Goal: Task Accomplishment & Management: Manage account settings

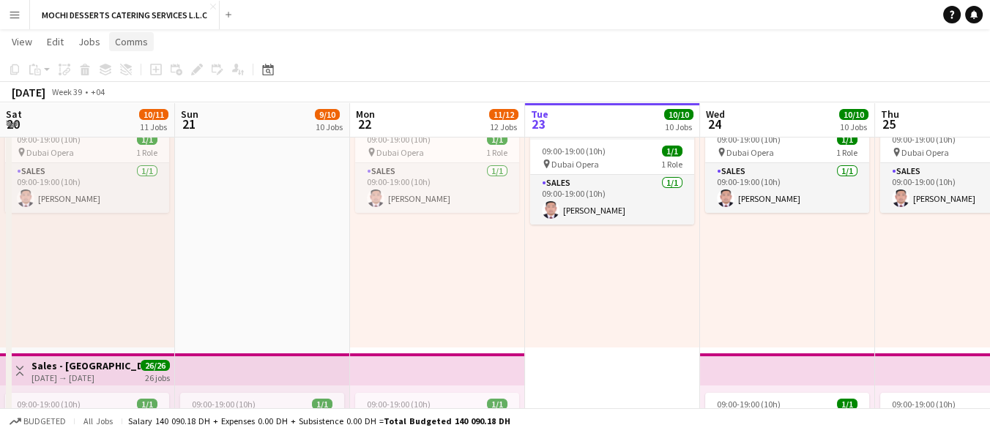
scroll to position [0, 502]
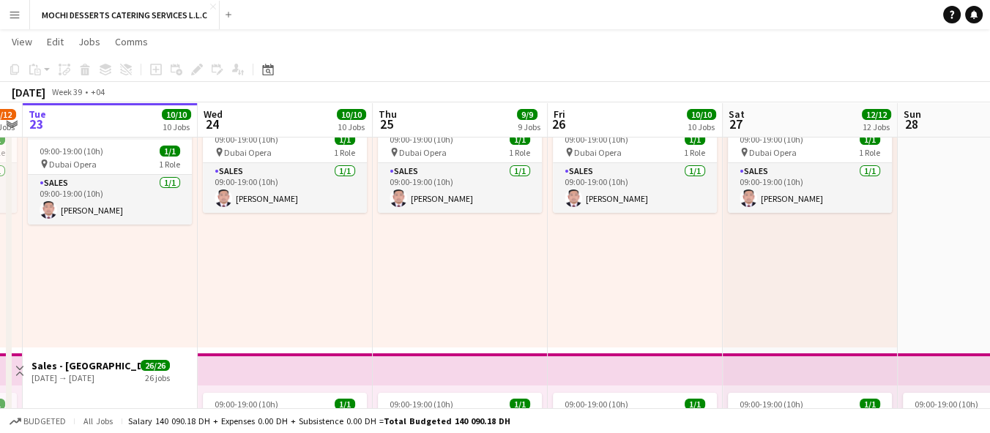
click at [15, 24] on button "Menu" at bounding box center [14, 14] width 29 height 29
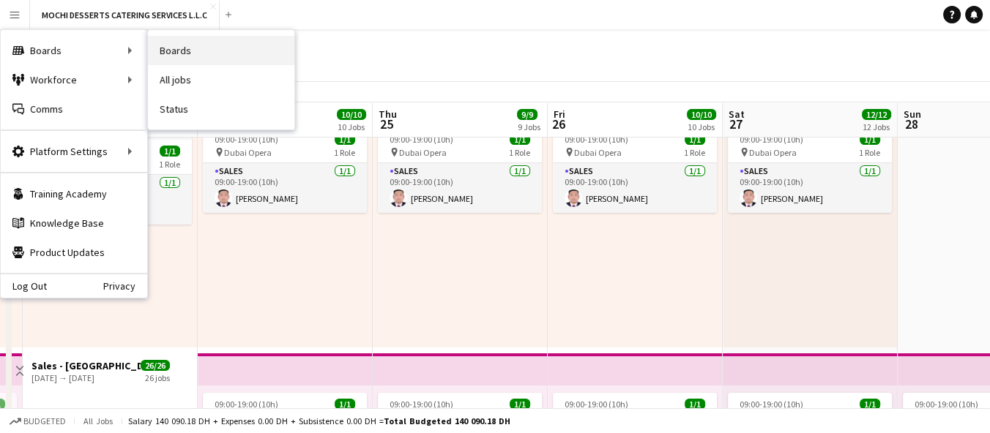
click at [202, 45] on link "Boards" at bounding box center [221, 50] width 146 height 29
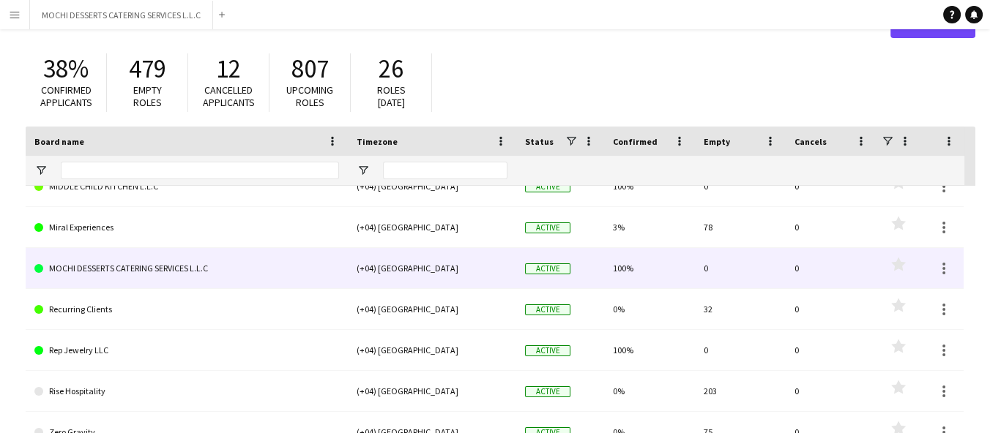
scroll to position [307, 0]
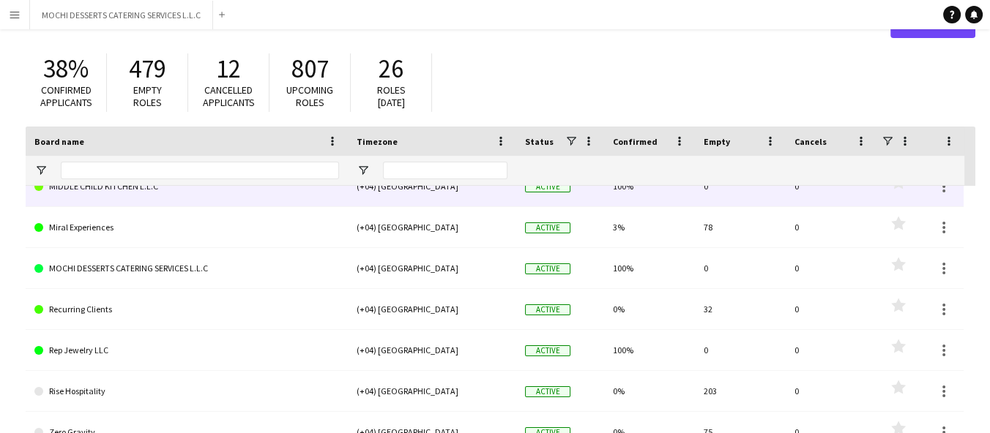
click at [127, 187] on link "MIDDLE CHILD KITCHEN L.L.C" at bounding box center [186, 186] width 305 height 41
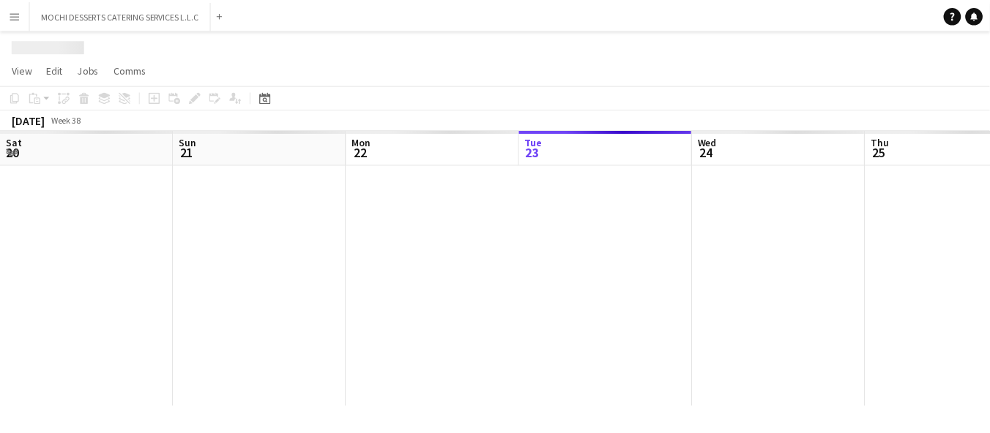
scroll to position [0, 349]
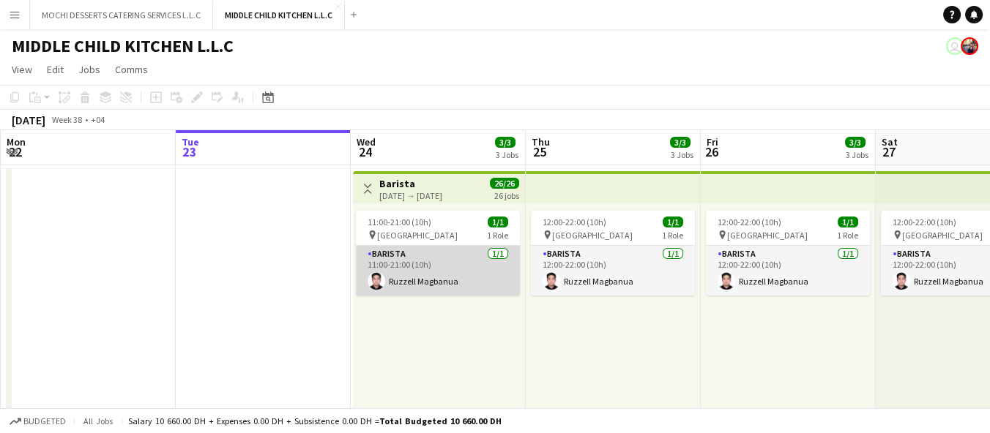
click at [447, 264] on app-card-role "Barista [DATE] 11:00-21:00 (10h) Ruzzell Magbanua" at bounding box center [438, 271] width 164 height 50
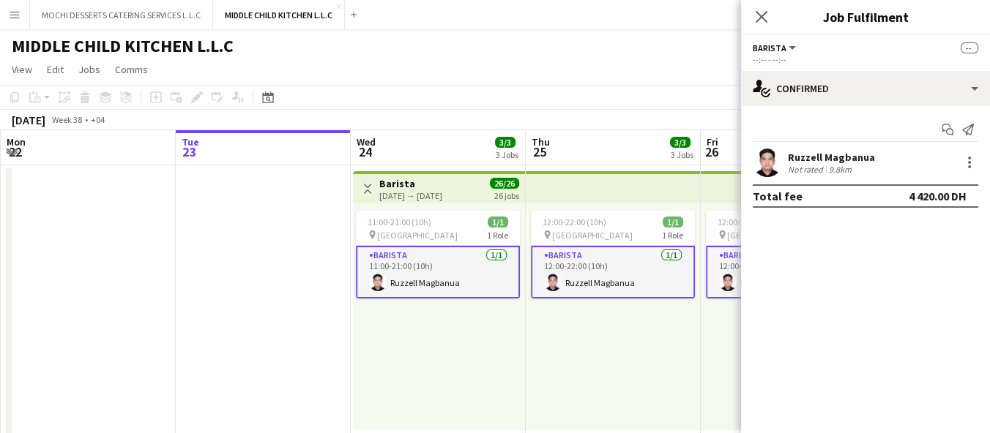
click at [809, 168] on div "Not rated" at bounding box center [807, 169] width 38 height 11
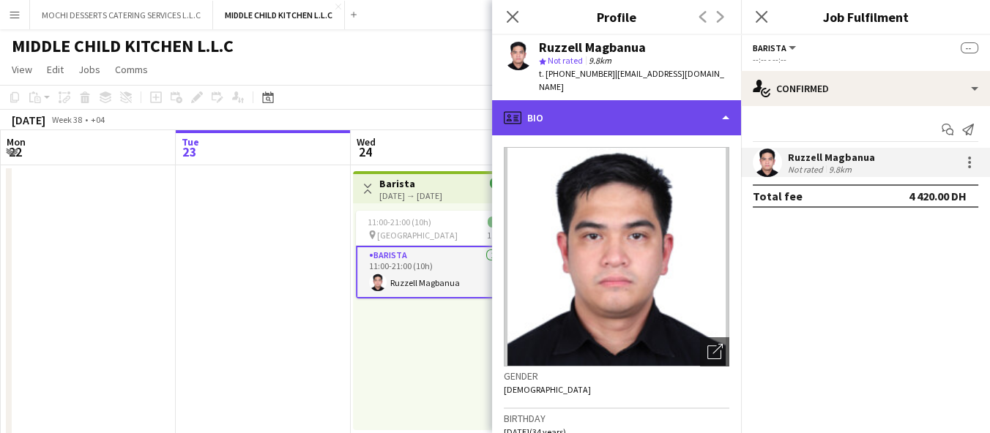
click at [598, 100] on div "profile Bio" at bounding box center [616, 117] width 249 height 35
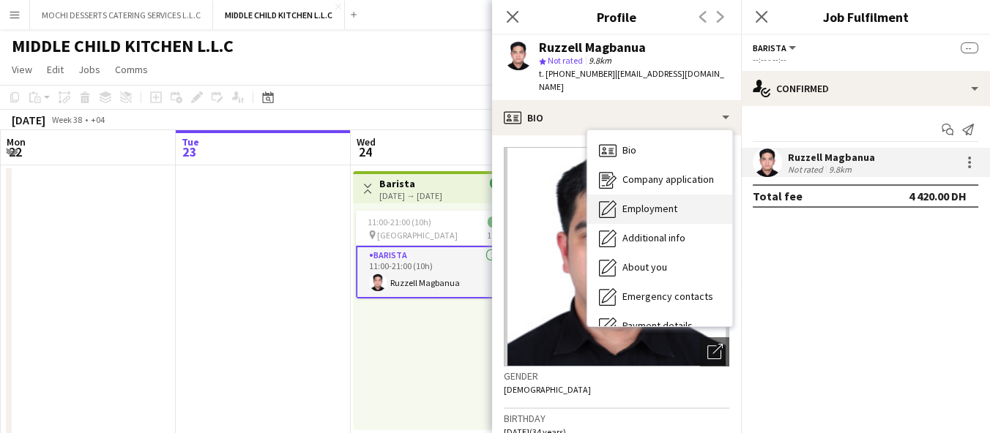
click at [641, 204] on div "Employment Employment" at bounding box center [659, 209] width 145 height 29
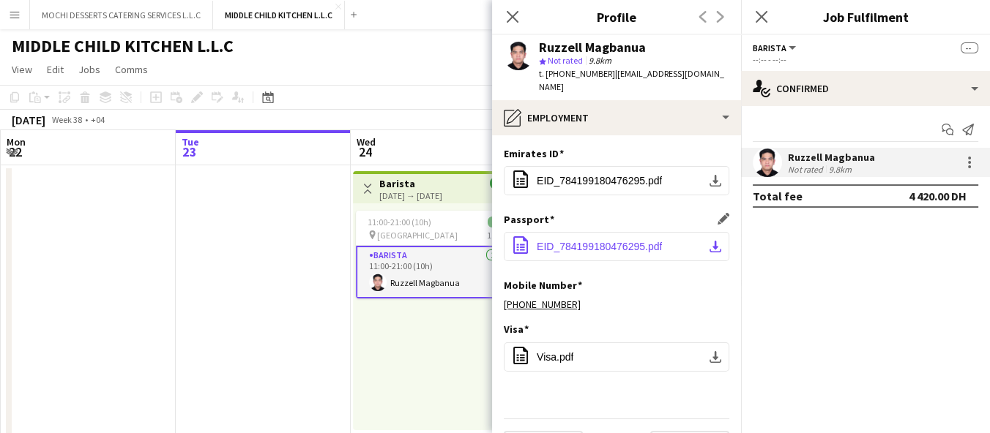
click at [583, 241] on span "EID_784199180476295.pdf" at bounding box center [599, 247] width 125 height 12
click at [585, 241] on span "EID_784199180476295.pdf" at bounding box center [599, 247] width 125 height 12
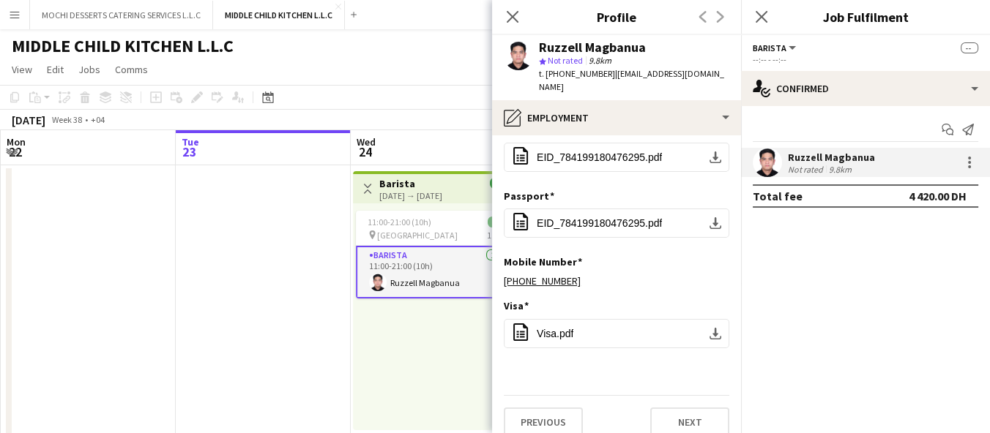
click at [443, 359] on div "11:00-21:00 (10h) 1/1 pin Al Serkal Avenue 1 Role Barista [DATE] 11:00-21:00 (1…" at bounding box center [439, 317] width 172 height 227
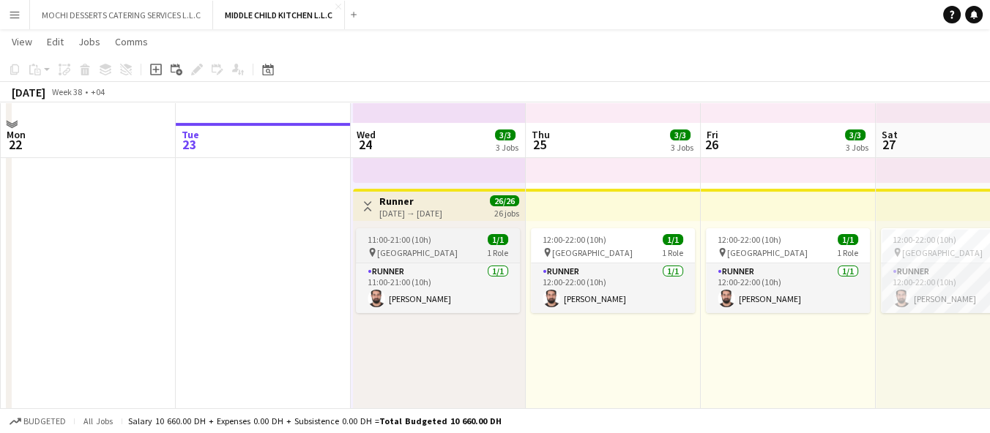
scroll to position [556, 0]
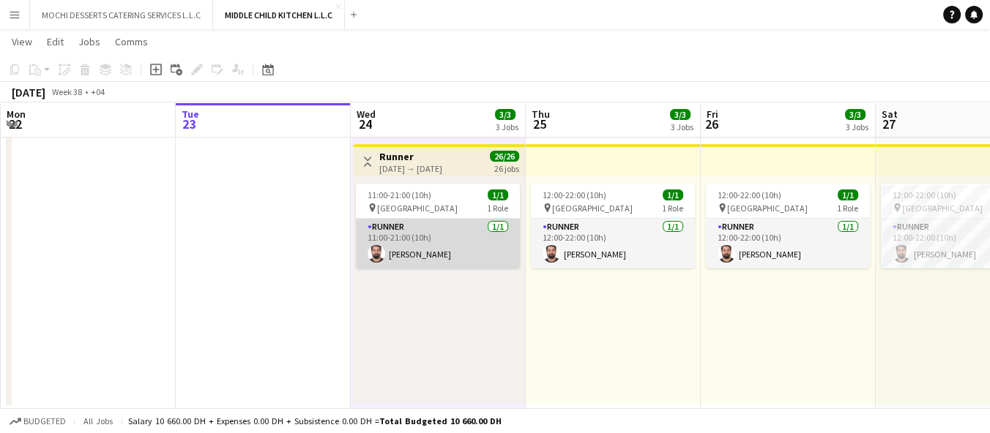
click at [431, 239] on app-card-role "Runner [DATE] 11:00-21:00 (10h) [PERSON_NAME]" at bounding box center [438, 244] width 164 height 50
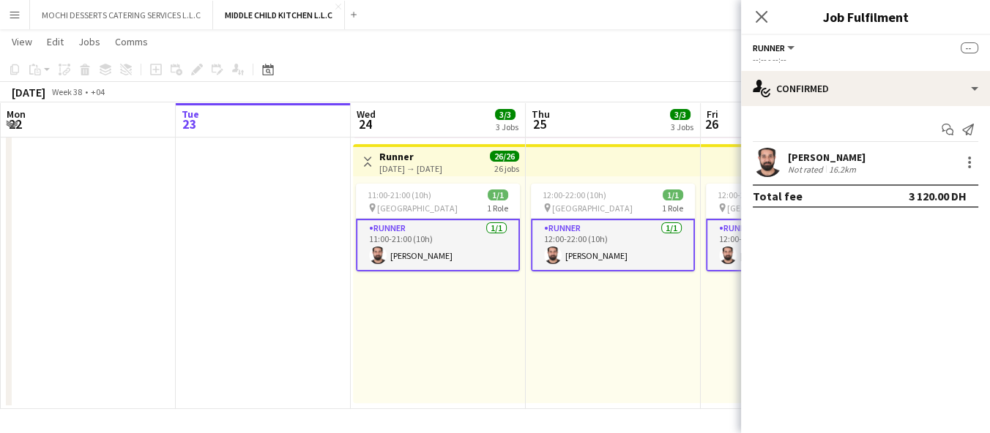
click at [805, 164] on div "Not rated" at bounding box center [807, 169] width 38 height 11
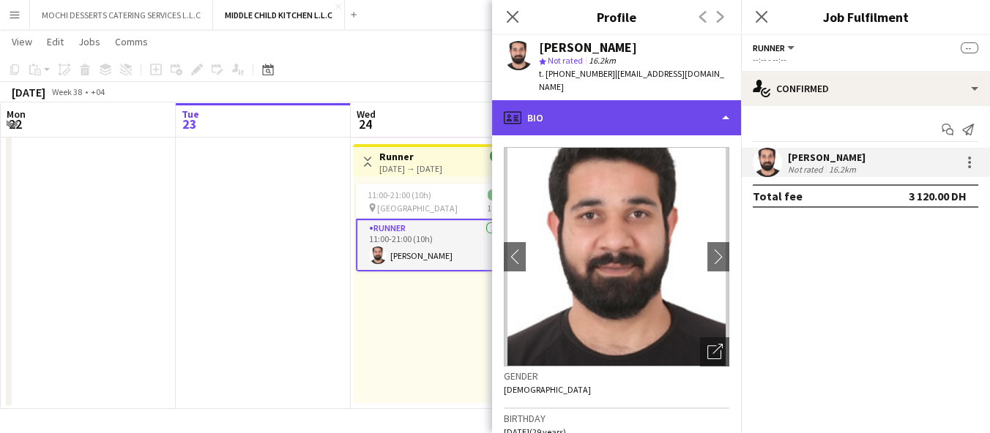
click at [600, 110] on div "profile Bio" at bounding box center [616, 117] width 249 height 35
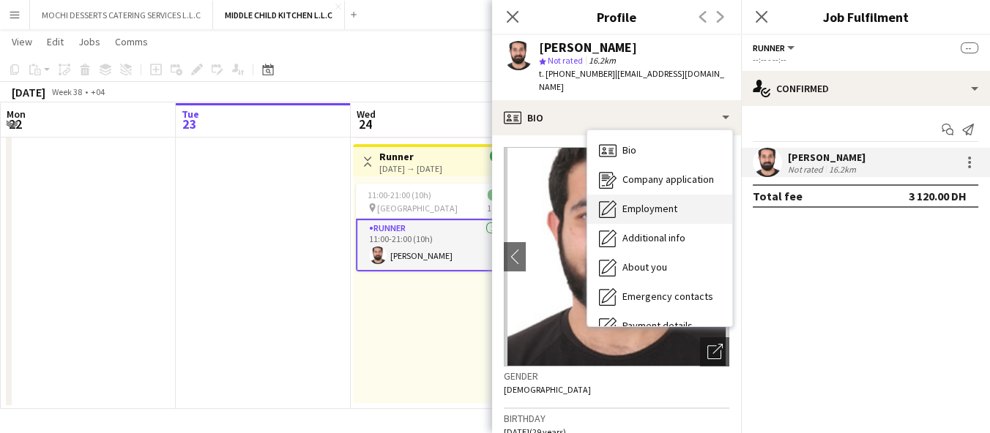
click at [626, 202] on span "Employment" at bounding box center [649, 208] width 55 height 13
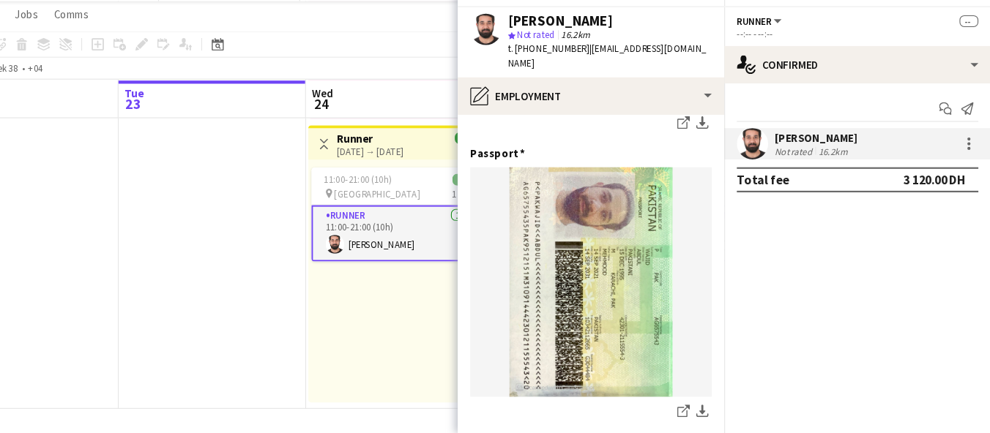
scroll to position [555, 0]
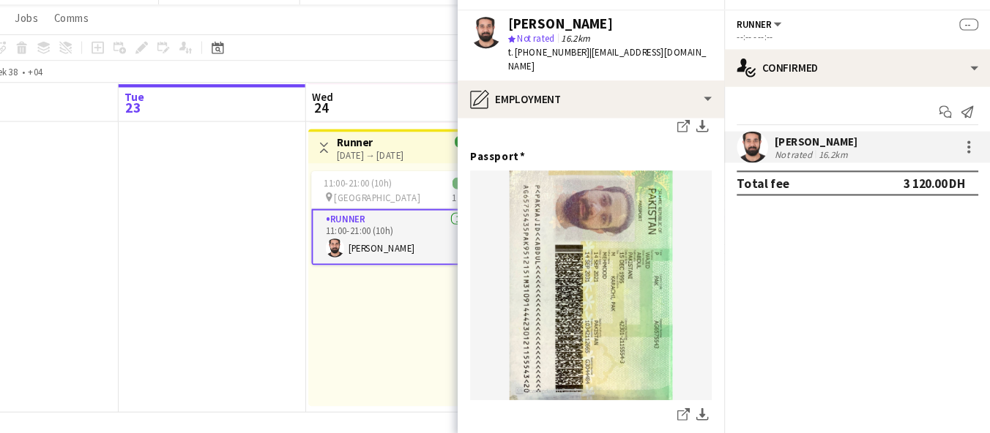
click at [368, 354] on div "11:00-21:00 (10h) 1/1 pin Al Serkal Avenue 1 Role Runner [DATE] 11:00-21:00 (10…" at bounding box center [439, 290] width 172 height 227
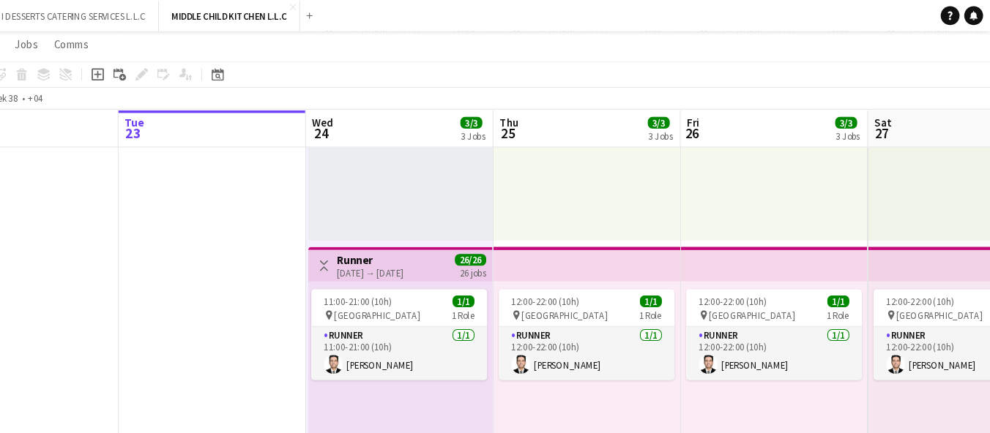
scroll to position [204, 0]
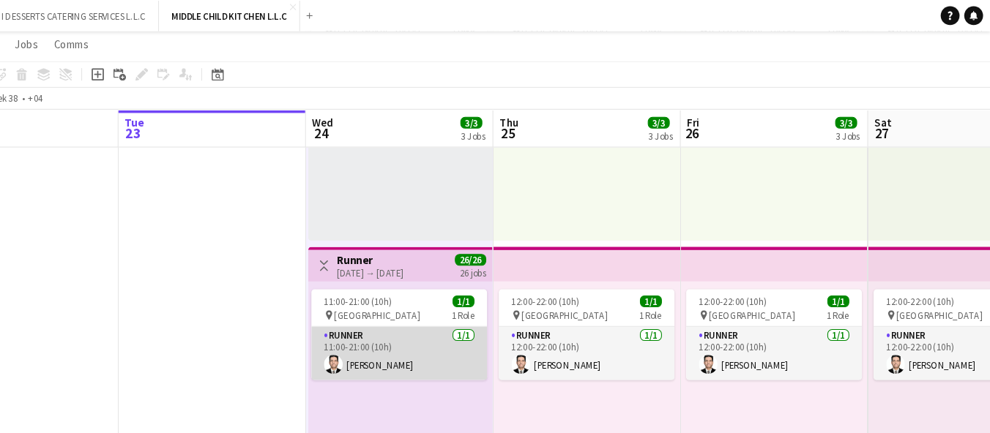
click at [472, 316] on app-card-role "Runner [DATE] 11:00-21:00 (10h) [PERSON_NAME]" at bounding box center [438, 330] width 164 height 50
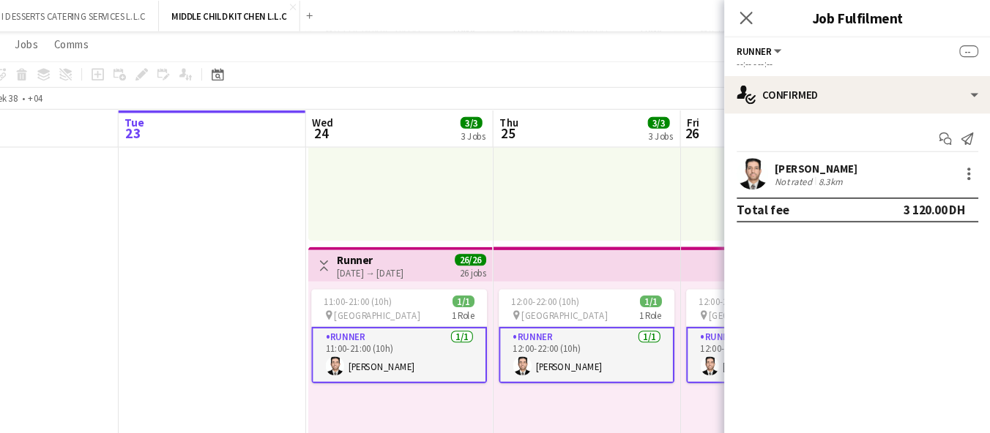
click at [774, 170] on app-user-avatar at bounding box center [767, 162] width 29 height 29
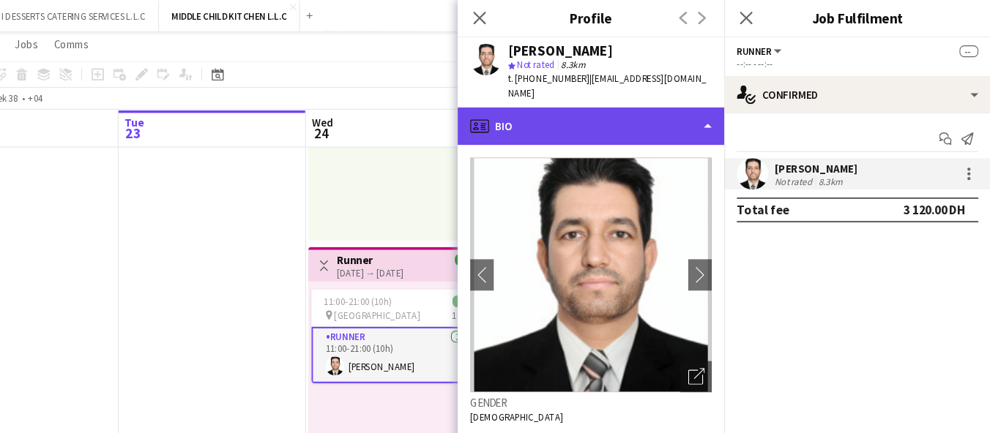
click at [598, 100] on div "profile Bio" at bounding box center [616, 117] width 249 height 35
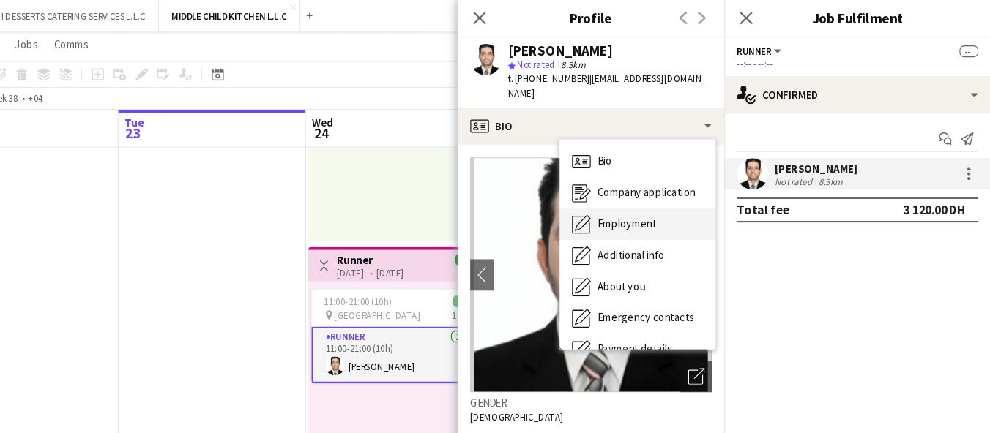
click at [639, 195] on div "Employment Employment" at bounding box center [659, 209] width 145 height 29
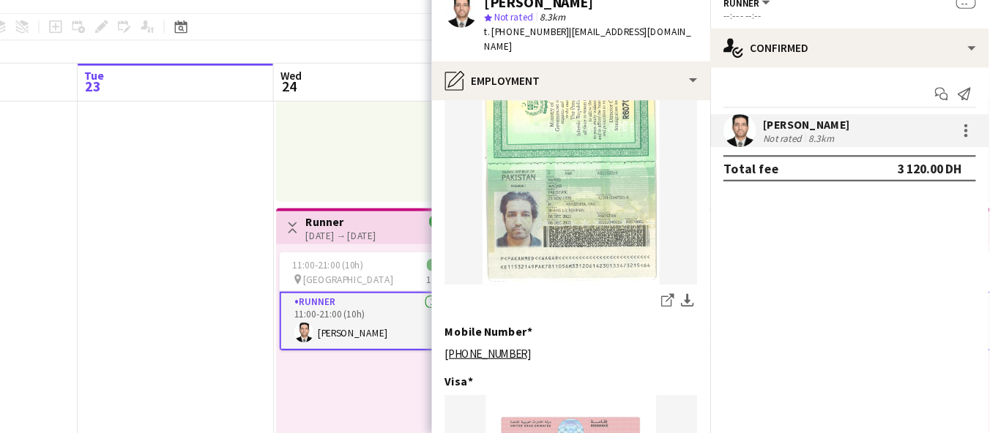
scroll to position [598, 0]
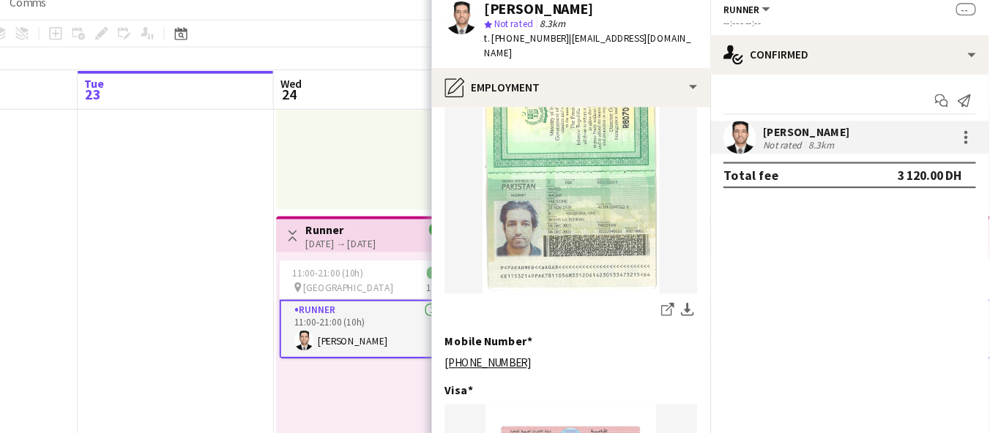
click at [480, 127] on app-board-header-date "Wed 24 3/3 3 Jobs" at bounding box center [438, 120] width 175 height 35
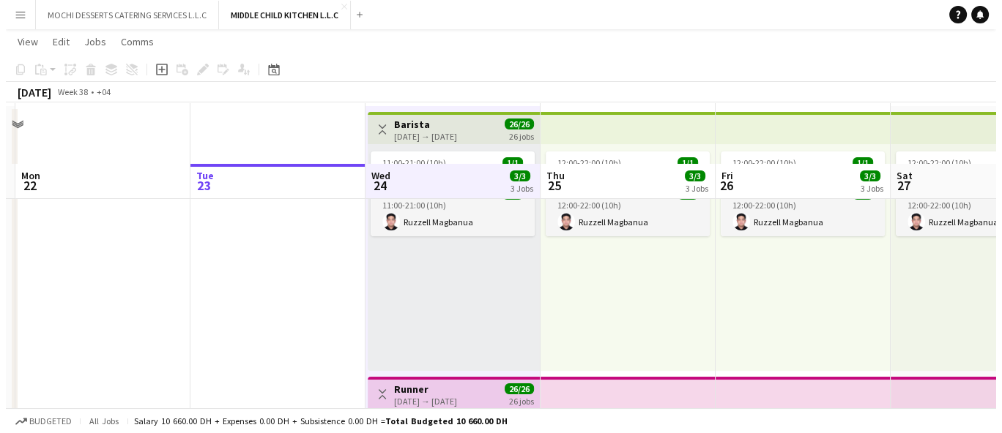
scroll to position [0, 0]
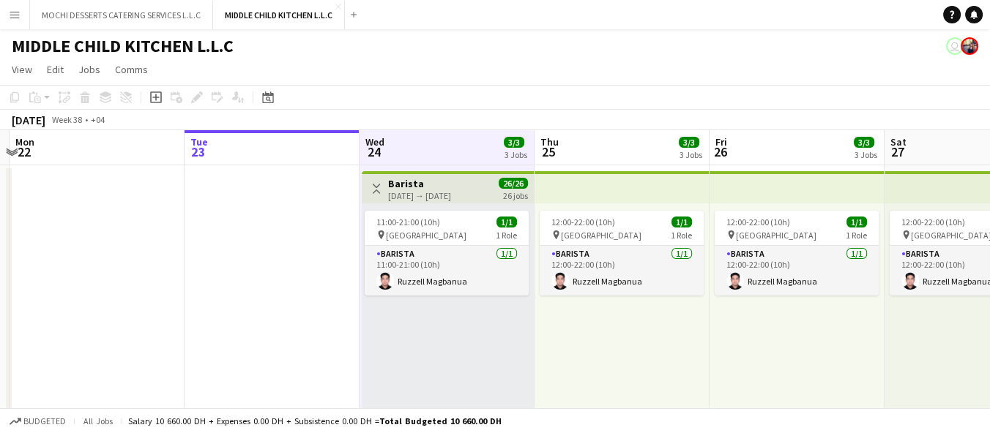
click at [14, 10] on app-icon "Menu" at bounding box center [15, 15] width 12 height 12
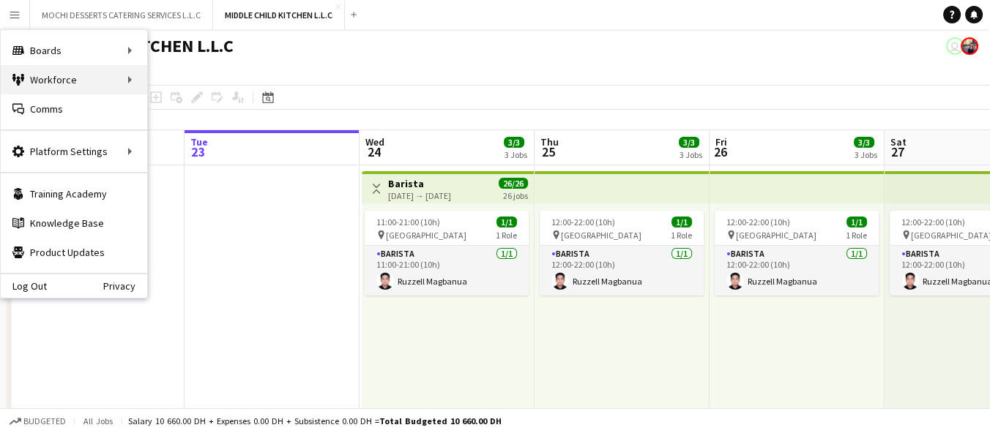
click at [55, 85] on div "Workforce Workforce" at bounding box center [74, 79] width 146 height 29
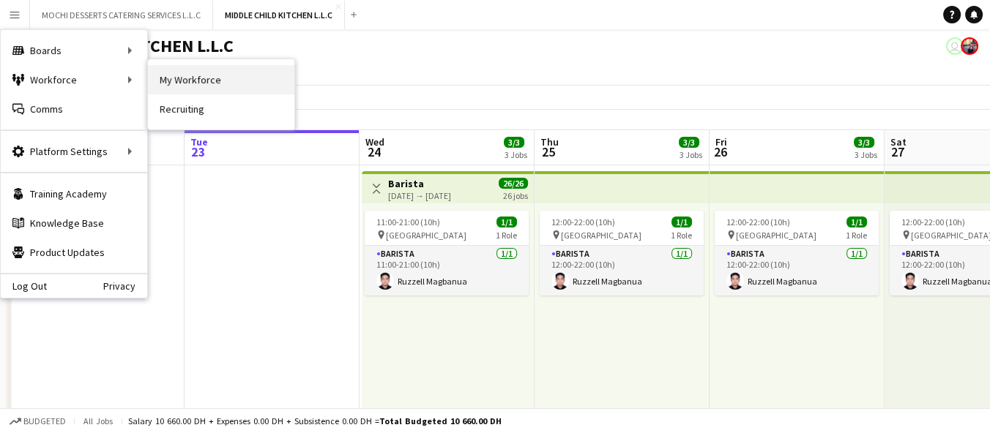
click at [191, 81] on link "My Workforce" at bounding box center [221, 79] width 146 height 29
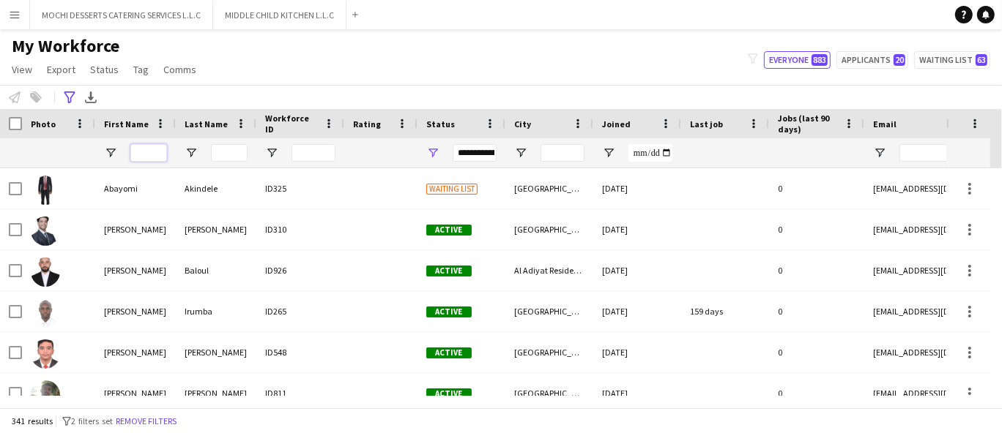
click at [161, 152] on input "First Name Filter Input" at bounding box center [148, 153] width 37 height 18
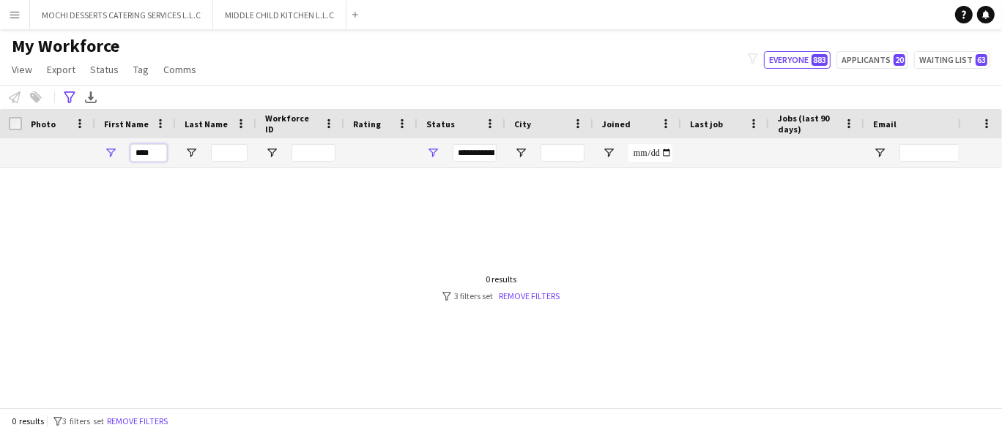
type input "****"
click at [521, 311] on div at bounding box center [479, 282] width 958 height 228
click at [508, 291] on link "Remove filters" at bounding box center [529, 296] width 61 height 11
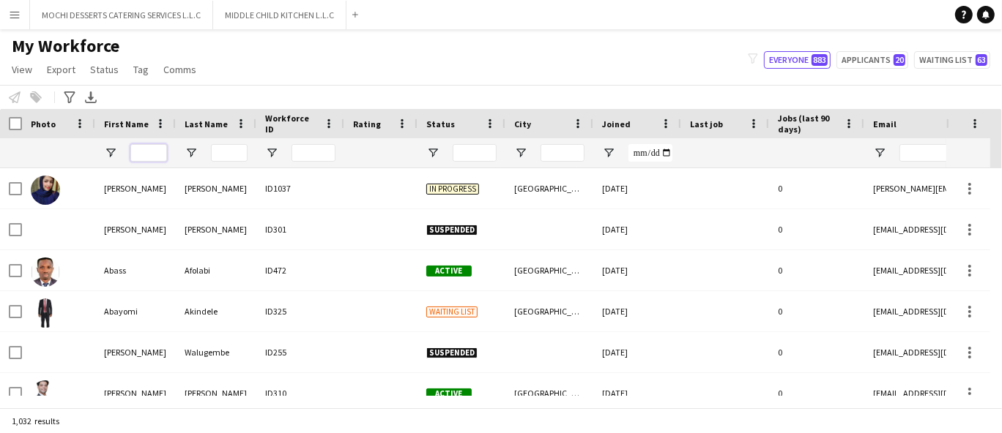
click at [153, 156] on input "First Name Filter Input" at bounding box center [148, 153] width 37 height 18
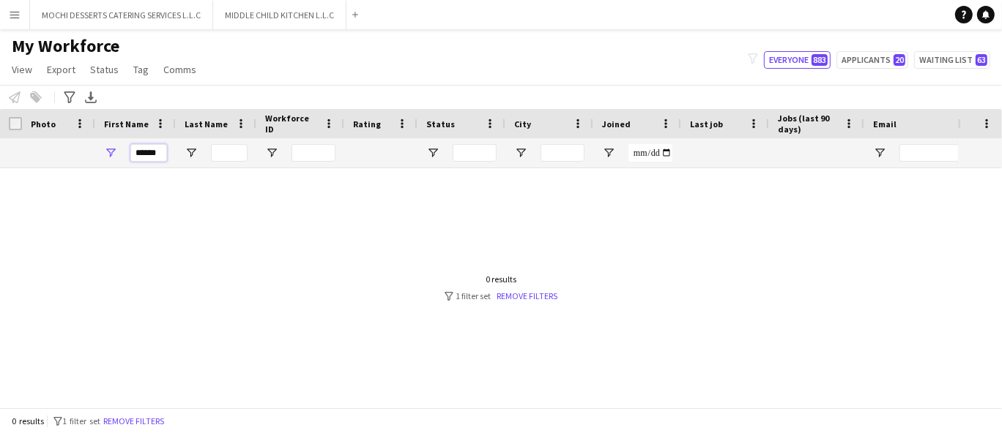
type input "******"
click at [12, 23] on button "Menu" at bounding box center [14, 14] width 29 height 29
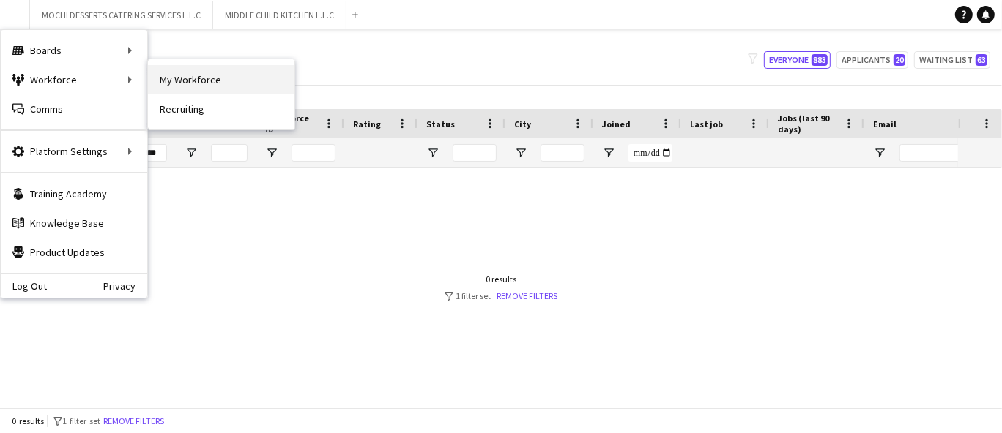
click at [166, 72] on link "My Workforce" at bounding box center [221, 79] width 146 height 29
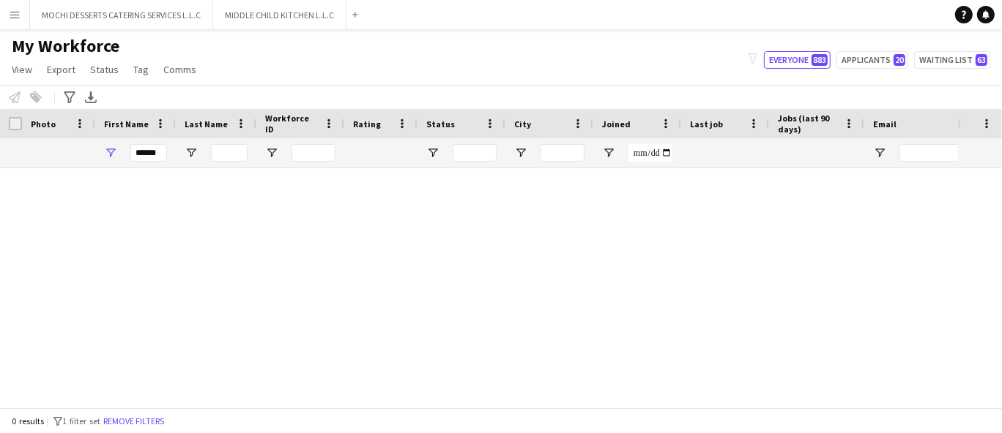
type input "**********"
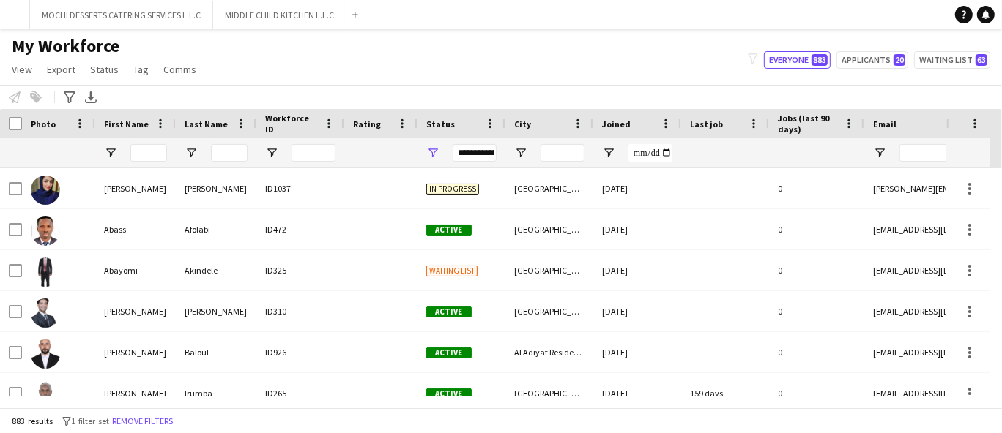
type input "******"
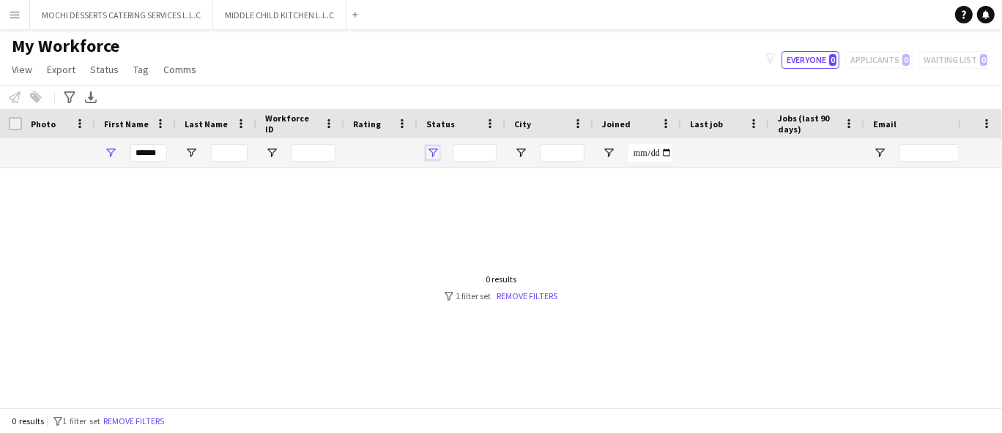
click at [436, 155] on span "Open Filter Menu" at bounding box center [432, 152] width 13 height 13
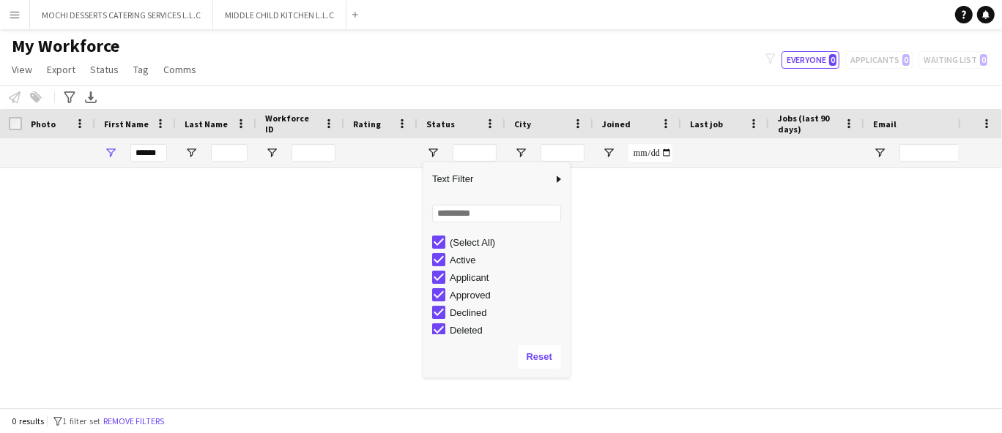
click at [453, 243] on div "(Select All)" at bounding box center [508, 242] width 116 height 11
click at [448, 255] on div "Active" at bounding box center [501, 260] width 138 height 18
click at [477, 296] on div "Approved" at bounding box center [508, 295] width 116 height 11
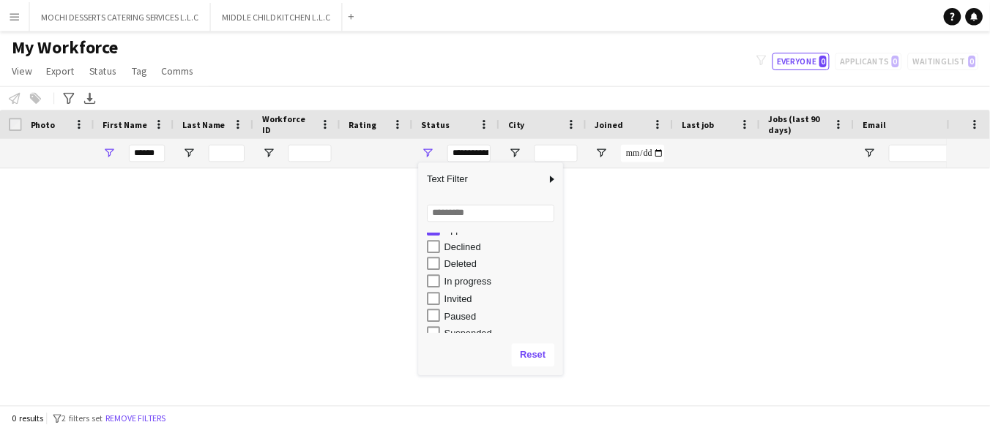
scroll to position [92, 0]
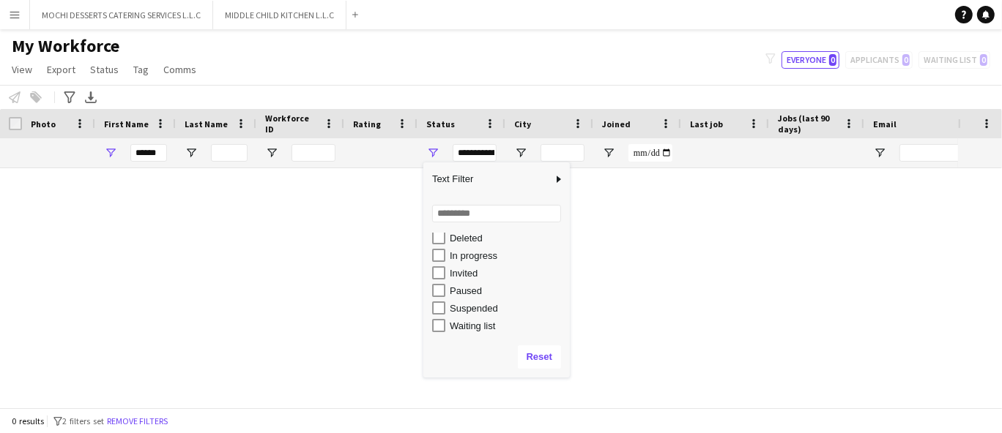
click at [484, 258] on div "In progress" at bounding box center [508, 255] width 116 height 11
click at [479, 324] on div "Waiting list" at bounding box center [508, 326] width 116 height 11
type input "**********"
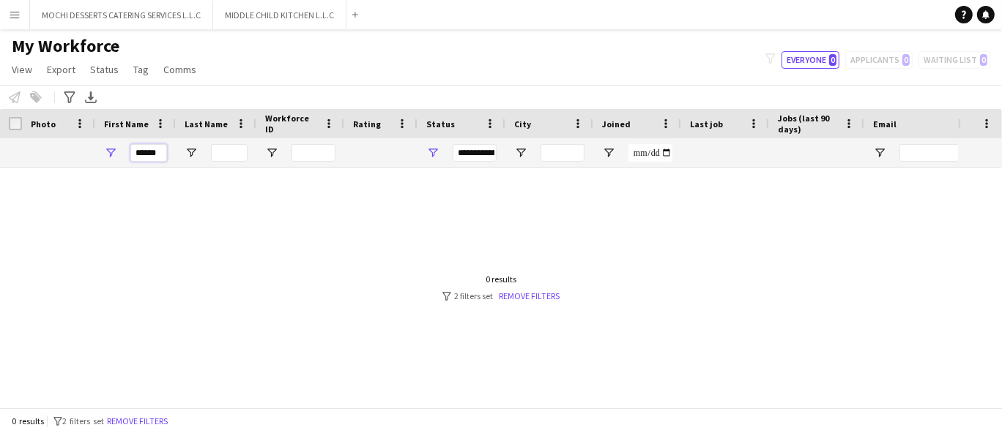
click at [159, 154] on input "******" at bounding box center [148, 153] width 37 height 18
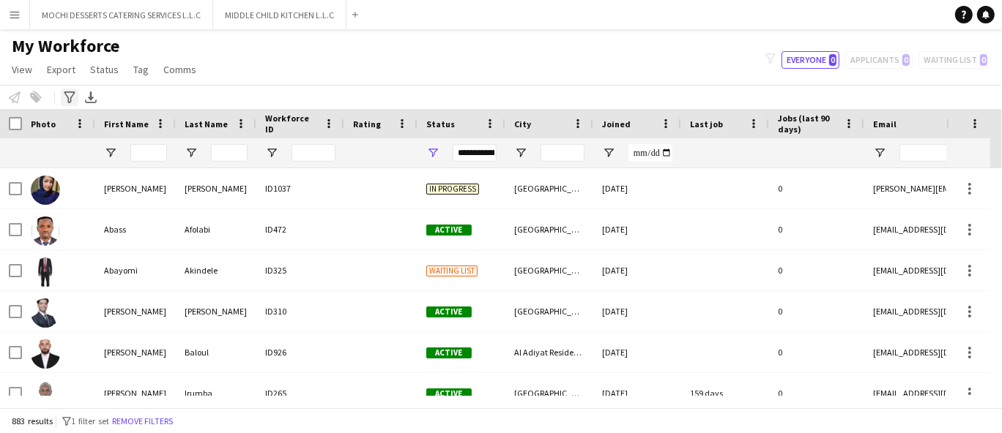
click at [64, 94] on icon "Advanced filters" at bounding box center [70, 98] width 12 height 12
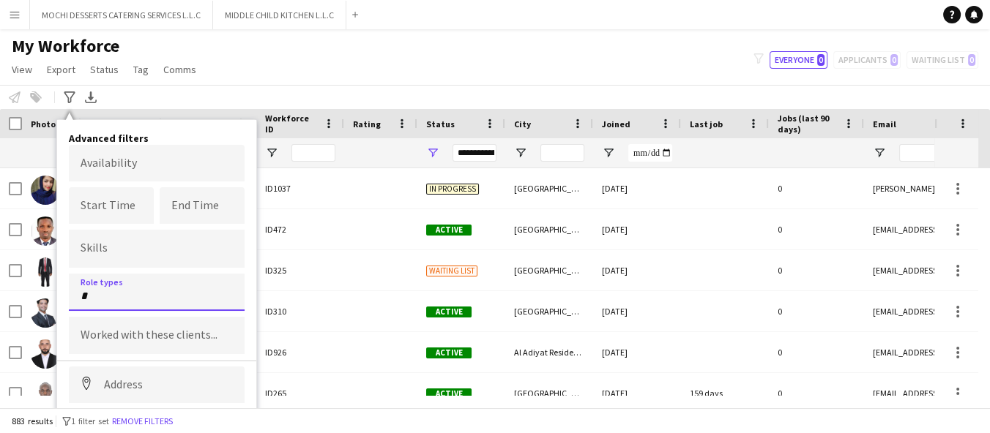
click at [114, 290] on input "*" at bounding box center [157, 296] width 152 height 13
type input "***"
click at [139, 331] on div "Sales" at bounding box center [157, 333] width 176 height 35
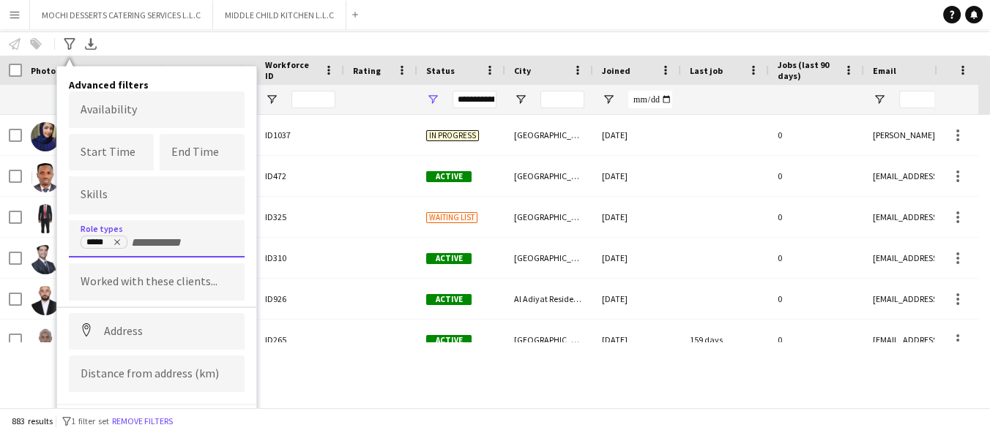
scroll to position [72, 0]
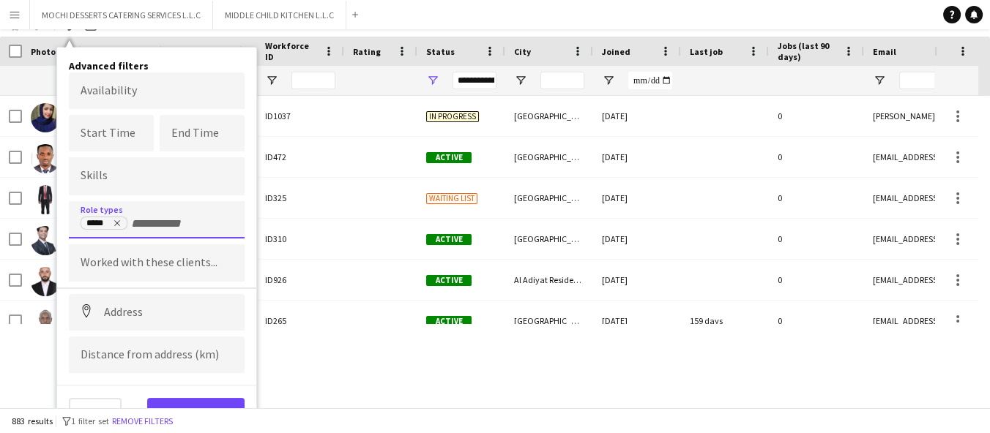
click at [163, 223] on input "+ Role type" at bounding box center [162, 223] width 62 height 13
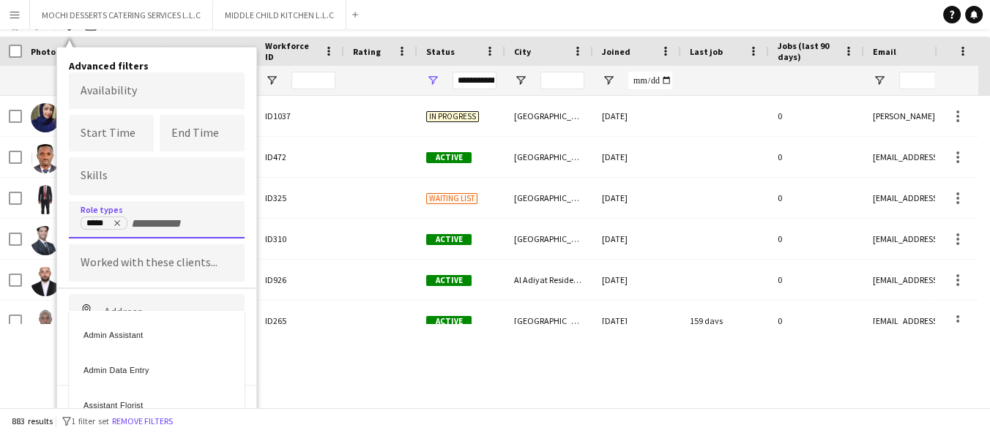
click at [96, 340] on div "Admin Assistant" at bounding box center [157, 333] width 176 height 35
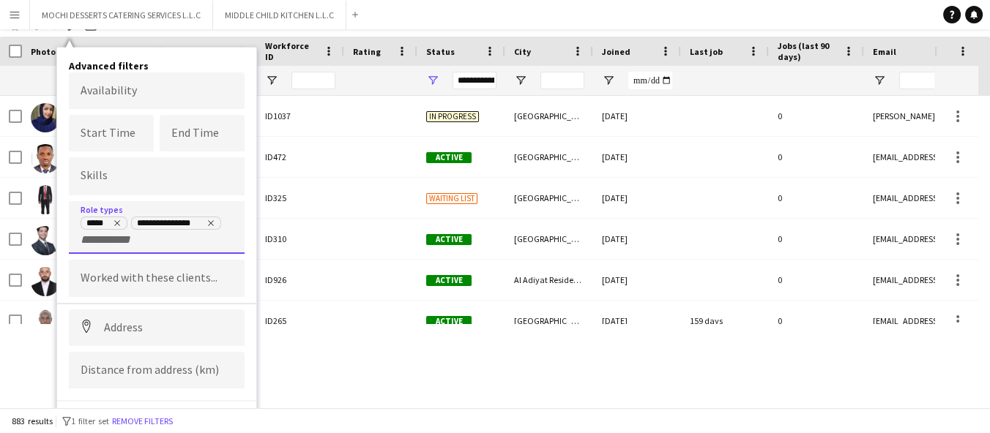
click at [117, 234] on input "+ Role type" at bounding box center [112, 240] width 62 height 13
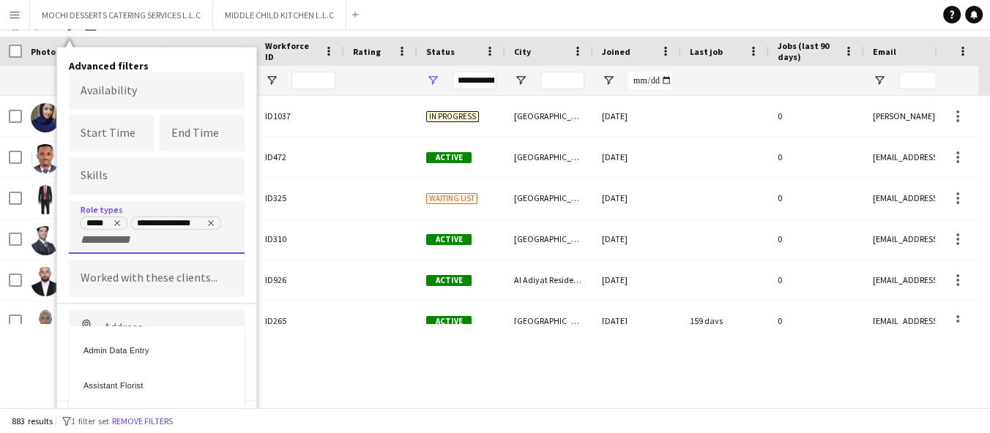
click at [92, 350] on div "Admin Data Entry" at bounding box center [157, 348] width 176 height 35
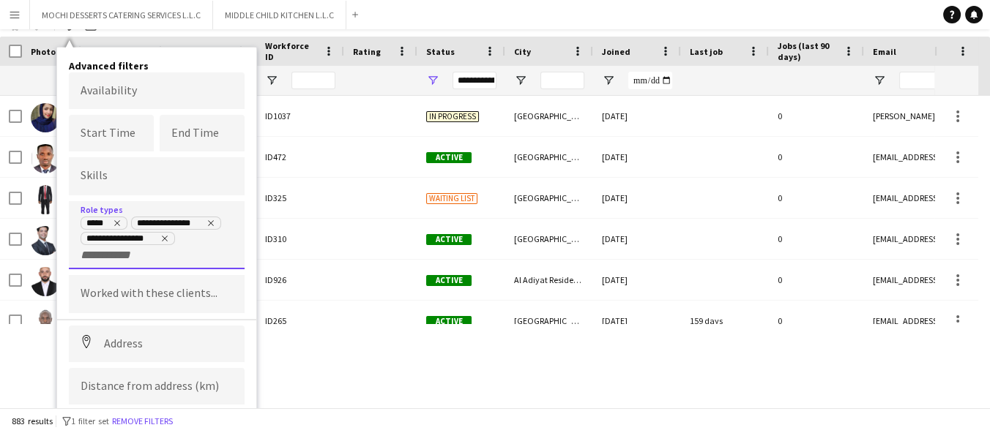
click at [96, 252] on input "+ Role type" at bounding box center [112, 255] width 62 height 13
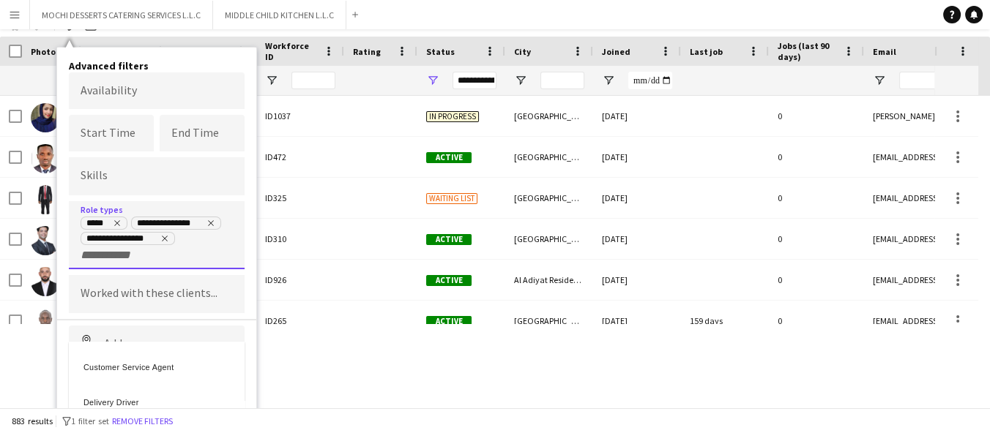
scroll to position [321, 0]
click at [94, 356] on div "Customer Service Agent" at bounding box center [157, 358] width 176 height 35
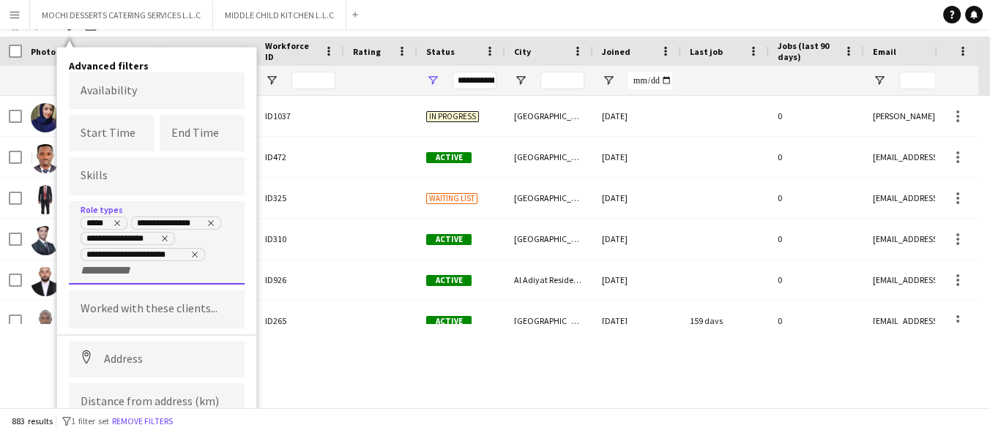
click at [92, 271] on input "+ Role type" at bounding box center [112, 270] width 62 height 13
click at [83, 375] on div "Office Assistant" at bounding box center [157, 371] width 176 height 35
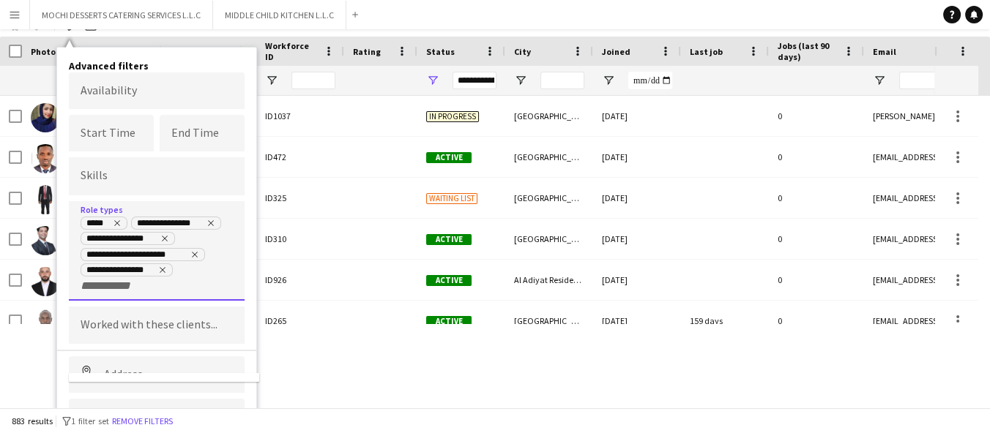
scroll to position [0, 0]
click at [83, 289] on input "+ Role type" at bounding box center [112, 286] width 62 height 13
click at [96, 382] on div "Receptionist" at bounding box center [157, 386] width 176 height 35
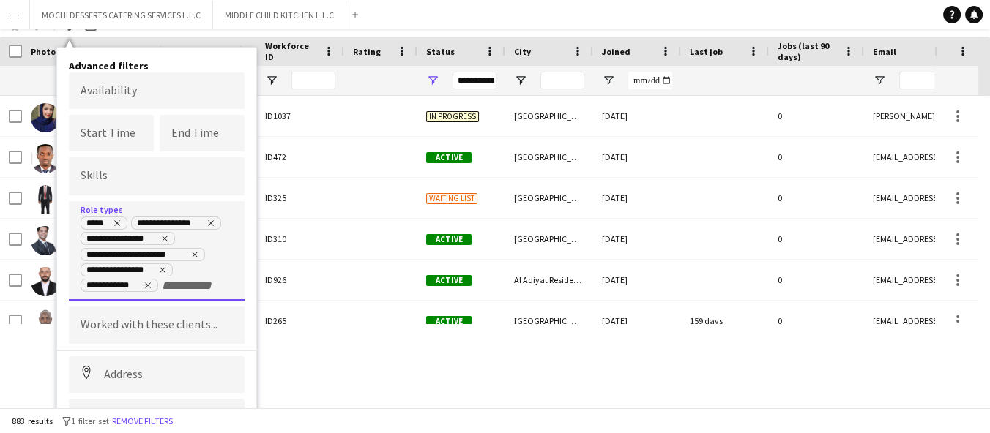
click at [170, 282] on input "+ Role type" at bounding box center [193, 286] width 62 height 13
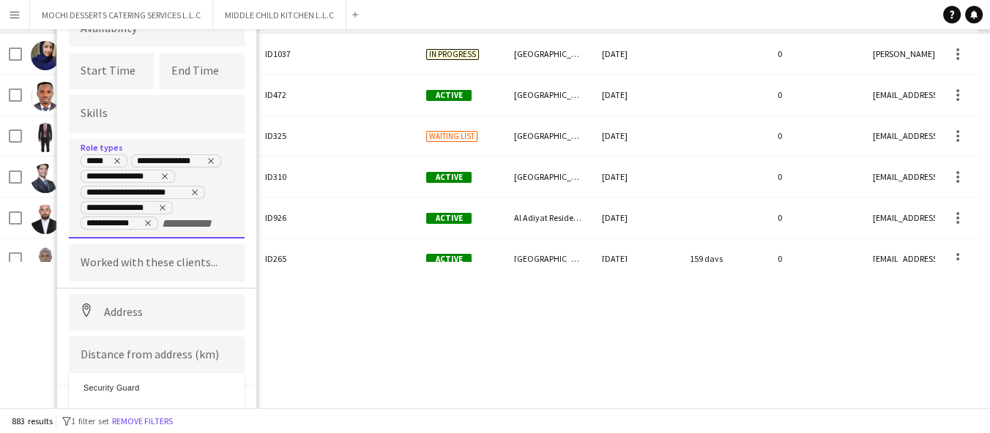
scroll to position [980, 0]
click at [341, 327] on div at bounding box center [495, 216] width 990 height 433
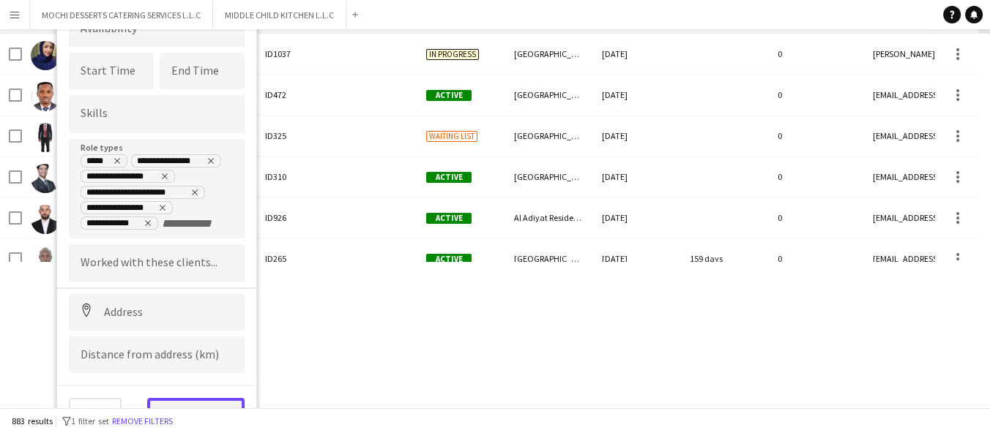
click at [219, 408] on button "View results" at bounding box center [195, 412] width 97 height 29
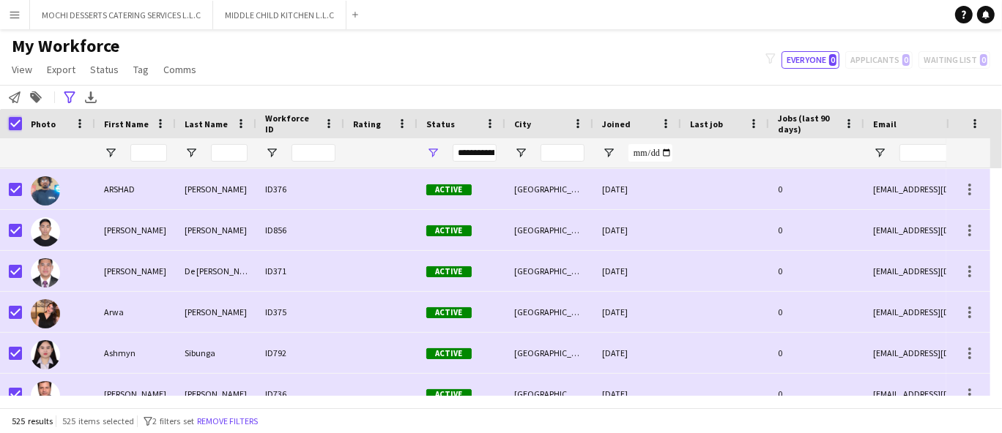
scroll to position [0, 0]
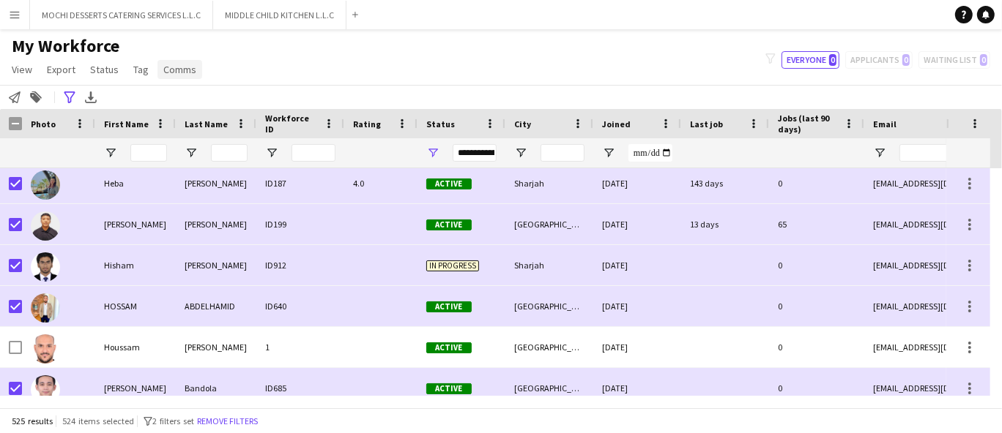
click at [181, 74] on span "Comms" at bounding box center [179, 69] width 33 height 13
click at [205, 100] on span "Send notification" at bounding box center [204, 100] width 75 height 13
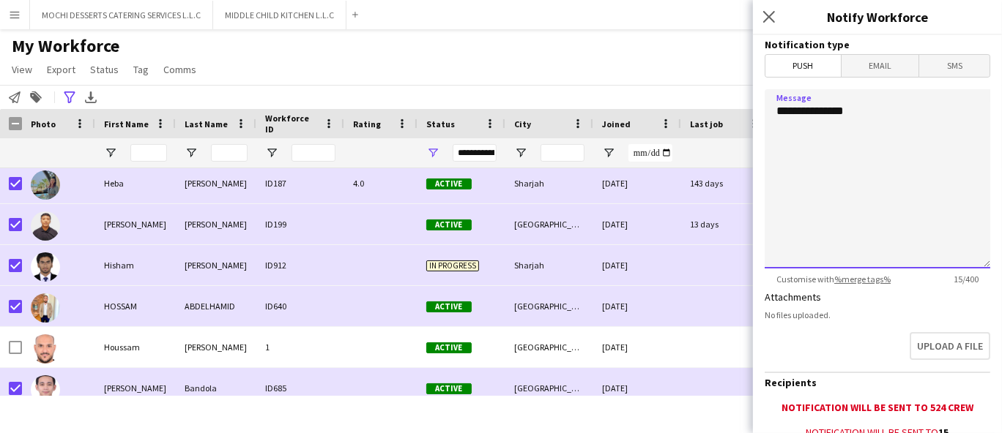
drag, startPoint x: 811, startPoint y: 160, endPoint x: 826, endPoint y: 113, distance: 49.1
click at [826, 113] on textarea "**********" at bounding box center [877, 178] width 226 height 179
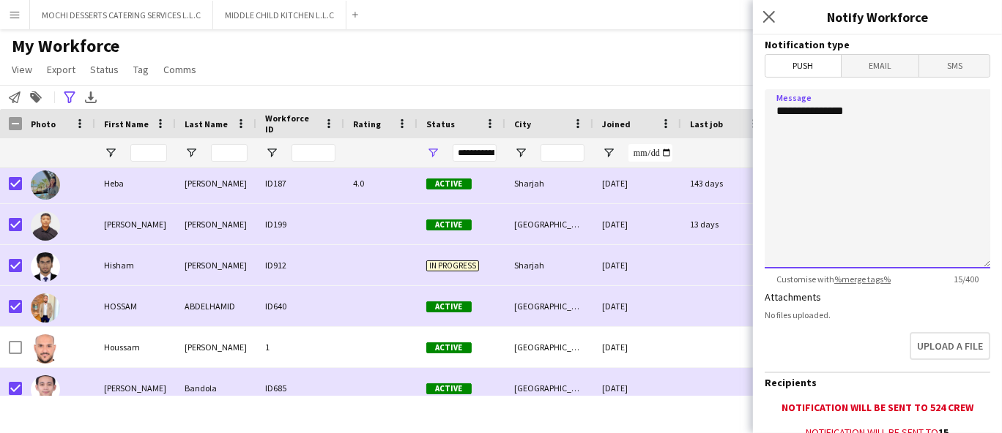
click at [826, 113] on textarea "**********" at bounding box center [877, 178] width 226 height 179
paste textarea "**********"
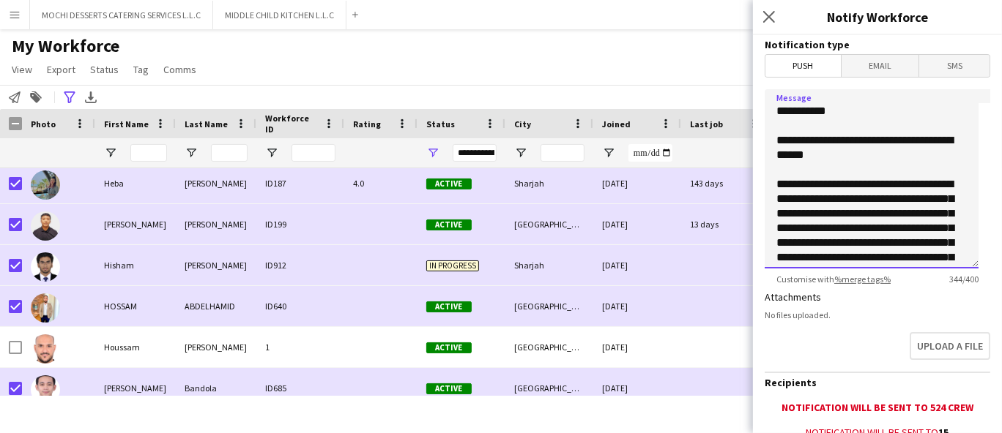
click at [852, 190] on textarea "**********" at bounding box center [871, 178] width 214 height 179
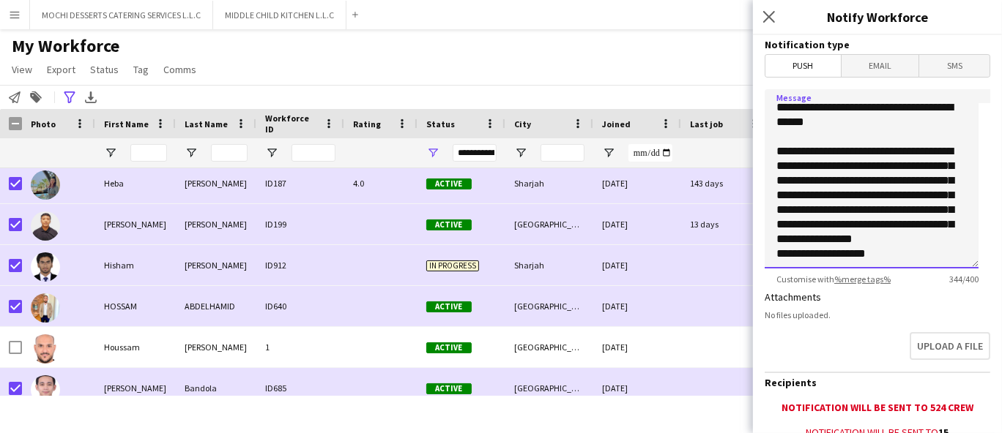
click at [823, 186] on textarea "**********" at bounding box center [871, 178] width 214 height 179
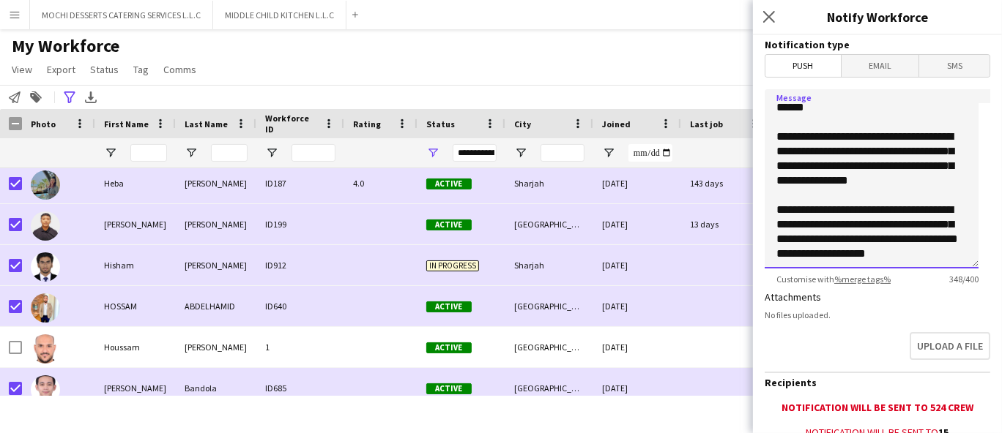
click at [819, 226] on textarea "**********" at bounding box center [871, 178] width 214 height 179
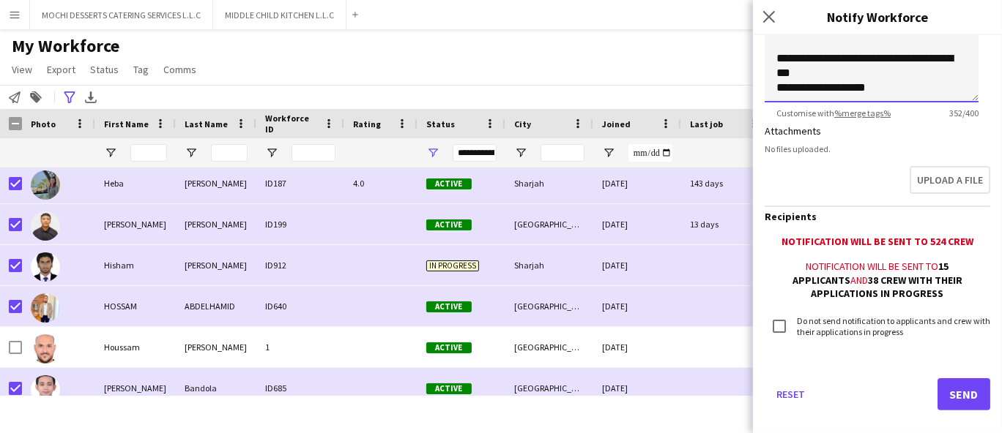
type textarea "**********"
click at [956, 398] on button "Send" at bounding box center [963, 395] width 53 height 32
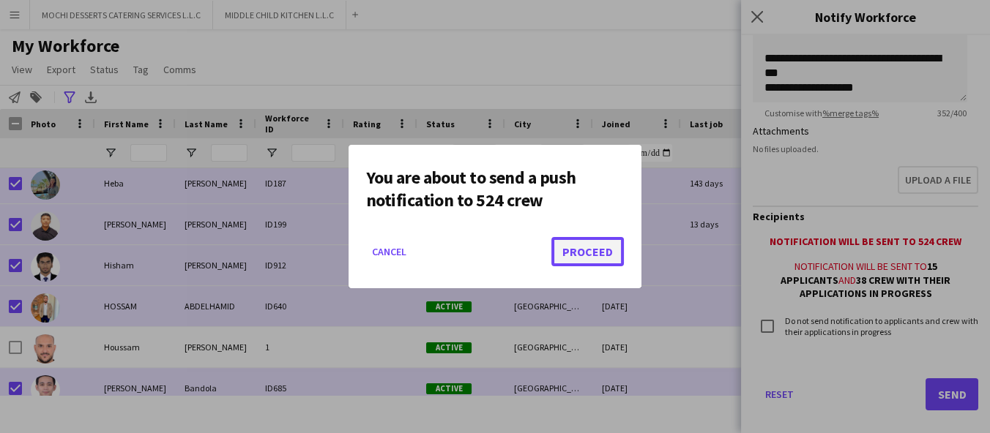
click at [608, 261] on button "Proceed" at bounding box center [587, 251] width 72 height 29
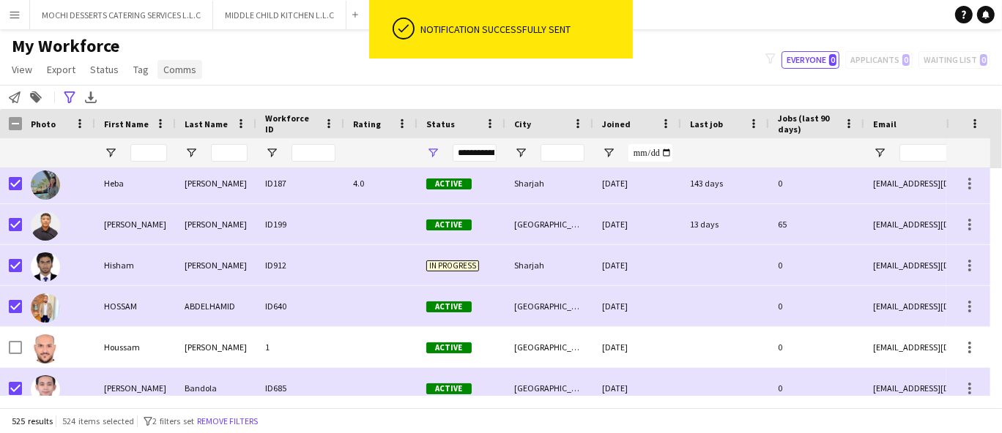
click at [177, 76] on link "Comms" at bounding box center [179, 69] width 45 height 19
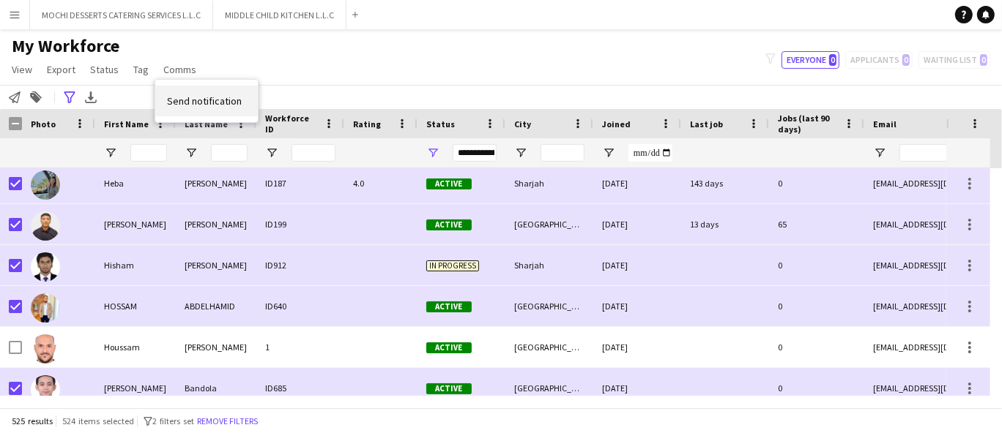
click at [208, 99] on span "Send notification" at bounding box center [204, 100] width 75 height 13
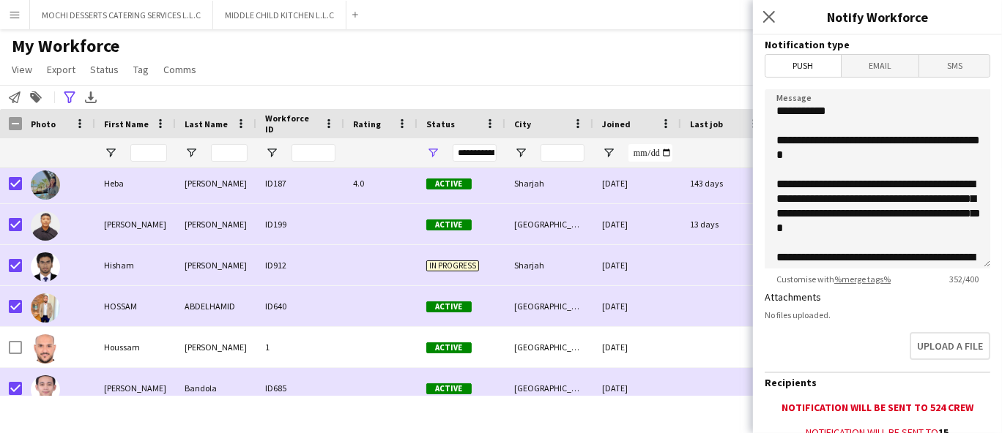
click at [867, 62] on span "Email" at bounding box center [880, 66] width 78 height 22
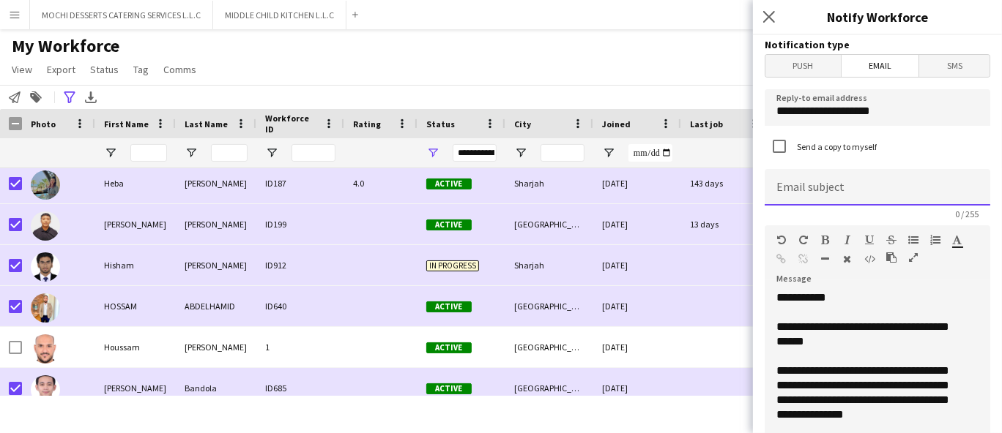
click at [855, 192] on input at bounding box center [877, 187] width 226 height 37
paste input "**********"
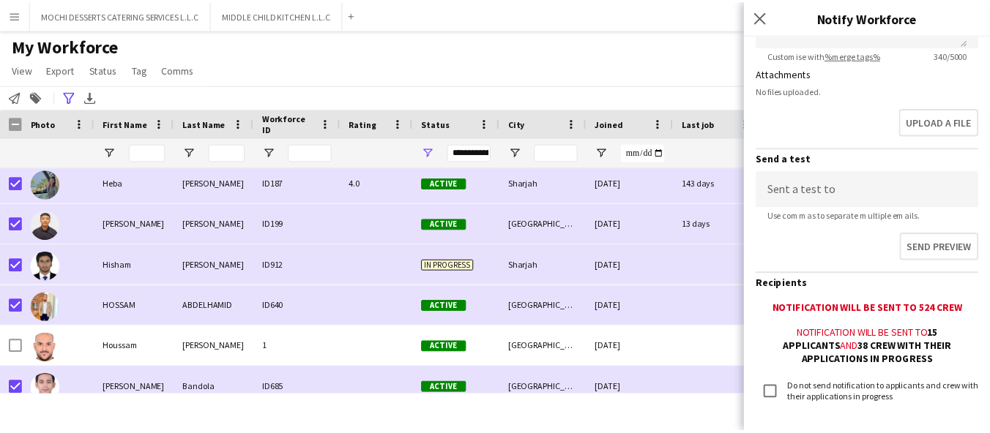
scroll to position [500, 0]
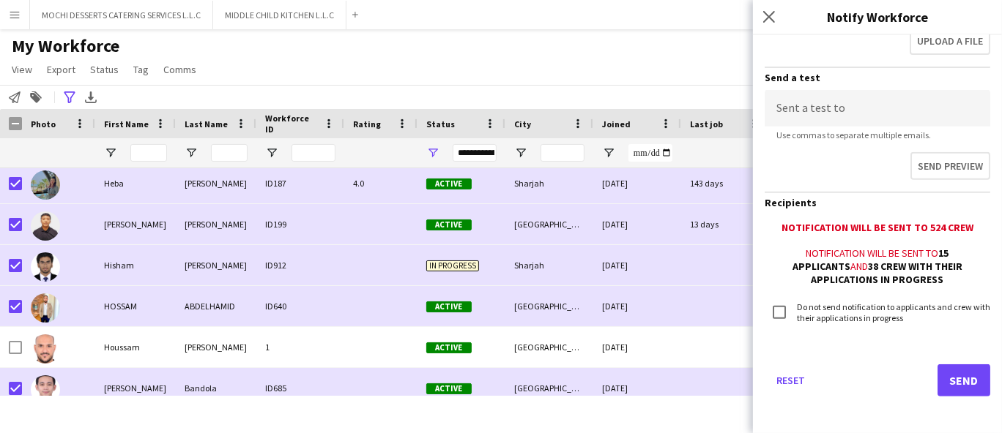
type input "**********"
click at [947, 379] on button "Send" at bounding box center [963, 381] width 53 height 32
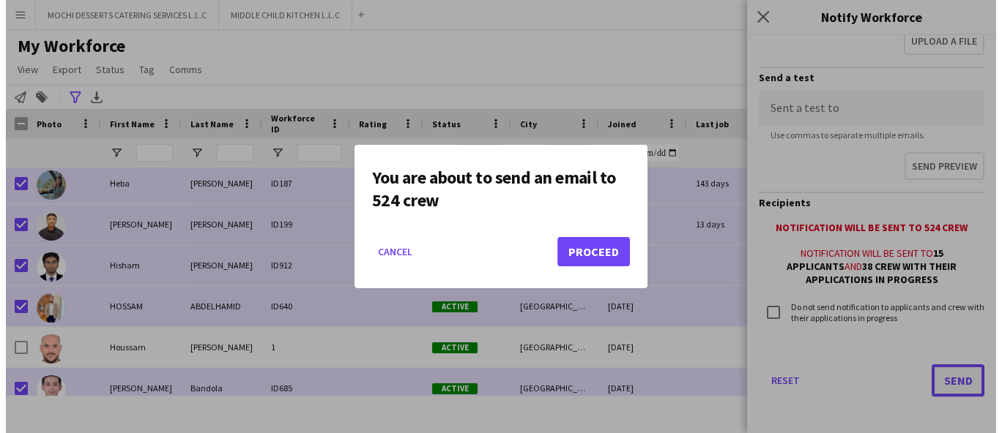
scroll to position [0, 0]
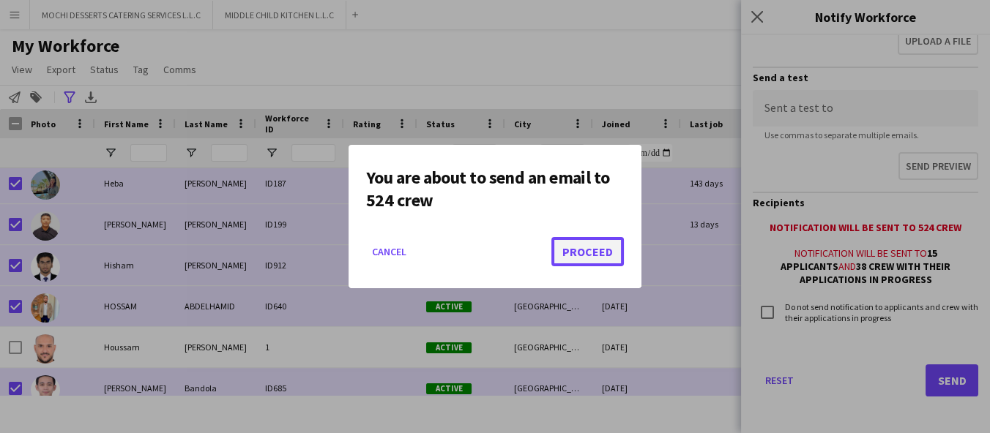
click at [608, 247] on button "Proceed" at bounding box center [587, 251] width 72 height 29
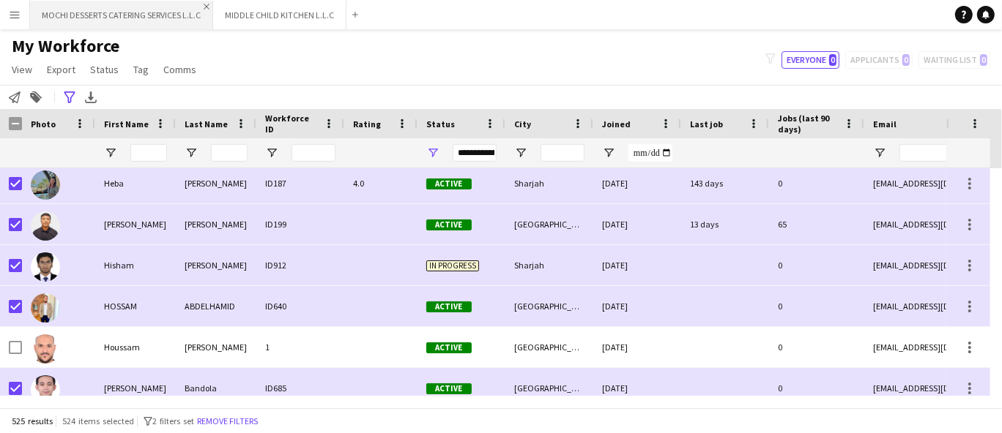
click at [206, 7] on app-icon "Close" at bounding box center [207, 7] width 6 height 6
click at [103, 21] on button "MIDDLE CHILD KITCHEN L.L.C Close" at bounding box center [96, 15] width 133 height 29
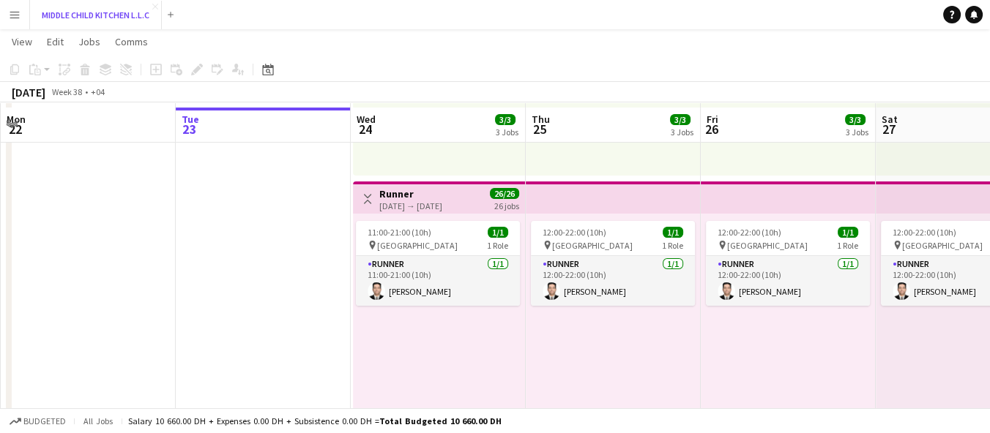
scroll to position [258, 0]
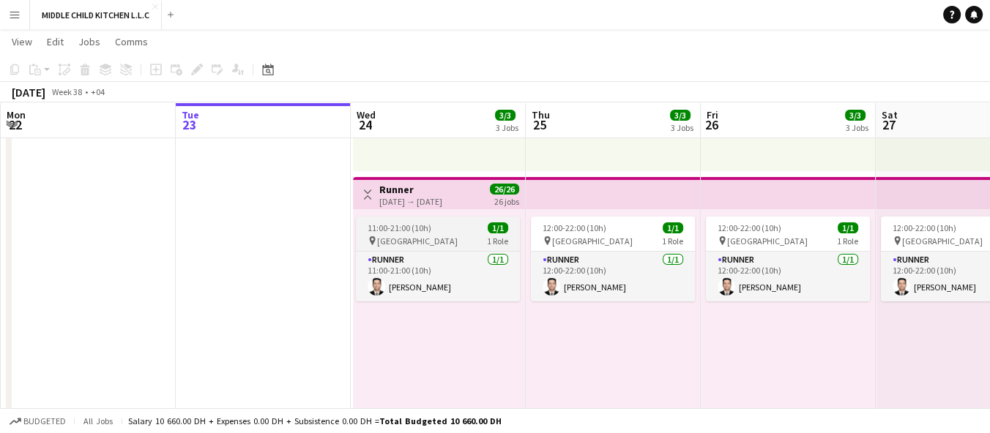
click at [455, 247] on app-job-card "11:00-21:00 (10h) 1/1 pin Al Serkal Avenue 1 Role Runner [DATE] 11:00-21:00 (10…" at bounding box center [438, 259] width 164 height 85
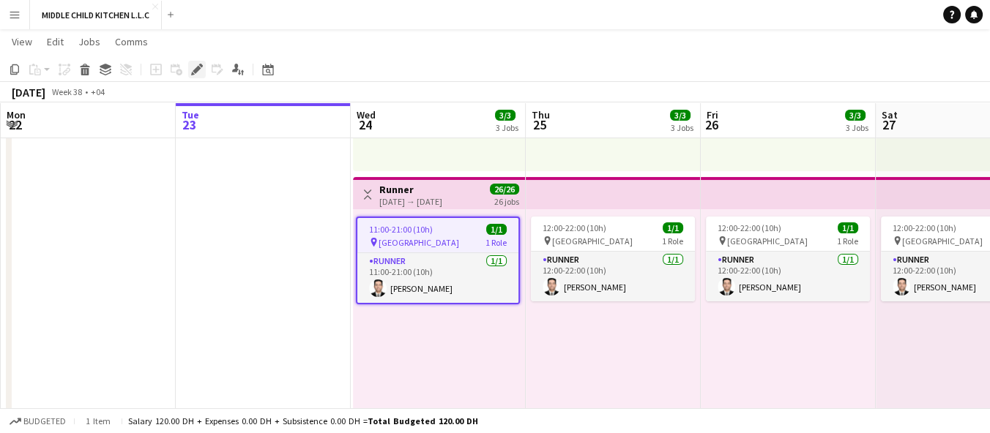
click at [193, 72] on icon "Edit" at bounding box center [197, 70] width 12 height 12
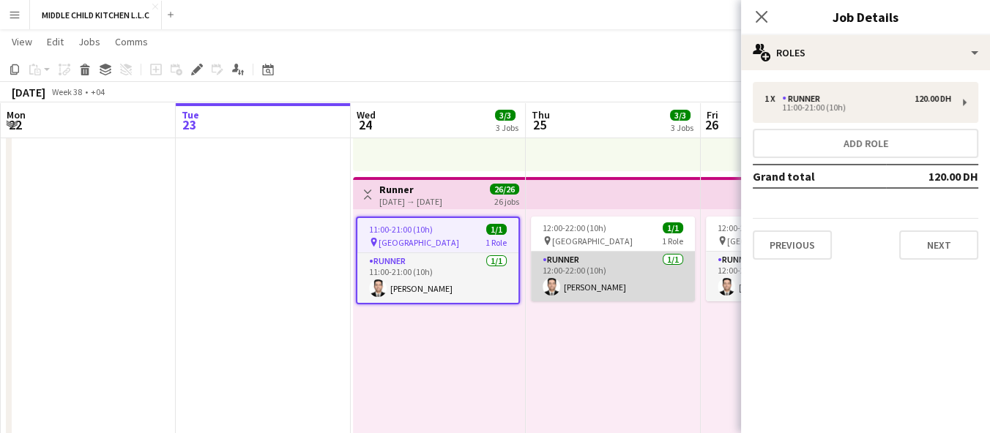
click at [590, 287] on app-card-role "Runner [DATE] 12:00-22:00 (10h) [PERSON_NAME]" at bounding box center [613, 277] width 164 height 50
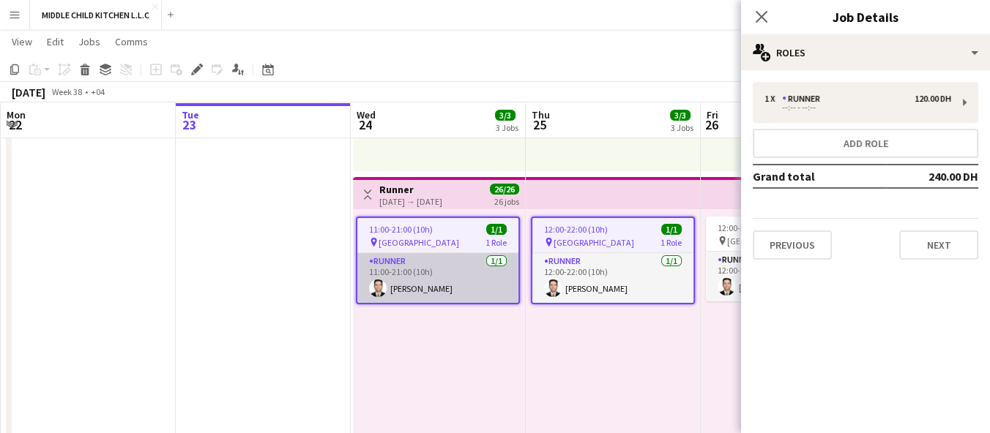
click at [431, 302] on app-card-role "Runner [DATE] 11:00-21:00 (10h) [PERSON_NAME]" at bounding box center [437, 278] width 161 height 50
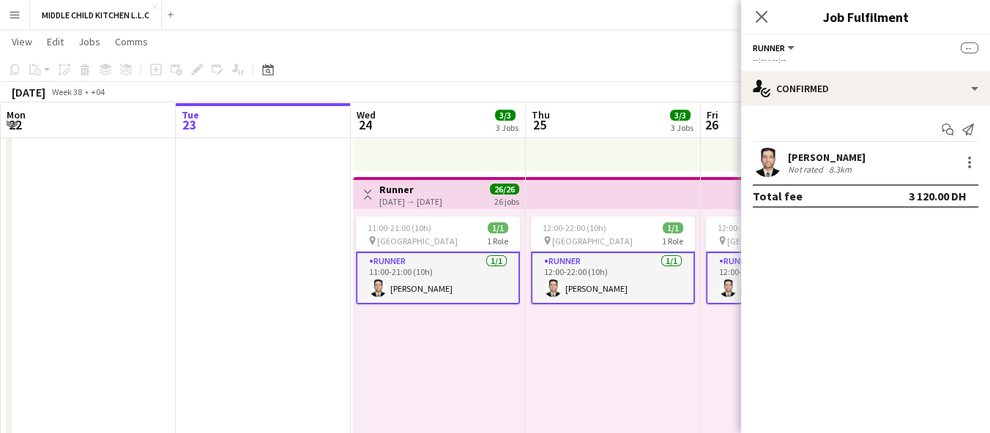
click at [425, 291] on app-card-role "Runner [DATE] 11:00-21:00 (10h) [PERSON_NAME]" at bounding box center [438, 278] width 164 height 53
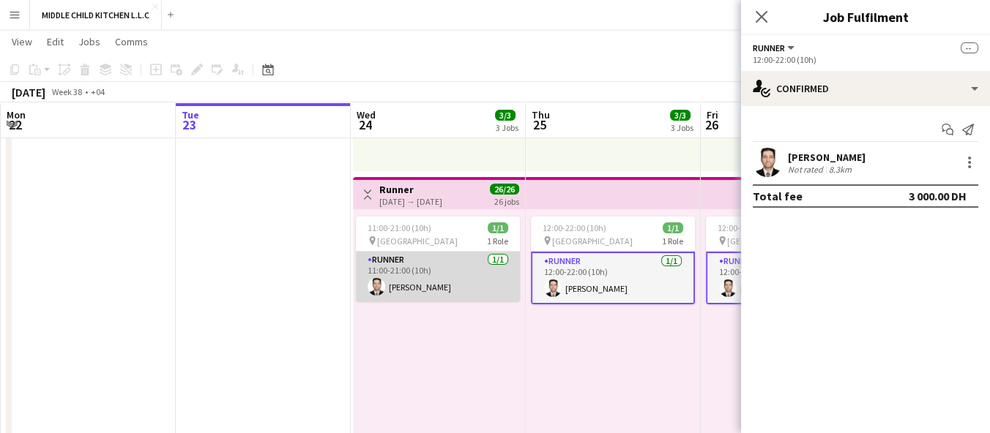
click at [425, 291] on app-card-role "Runner [DATE] 11:00-21:00 (10h) [PERSON_NAME]" at bounding box center [438, 277] width 164 height 50
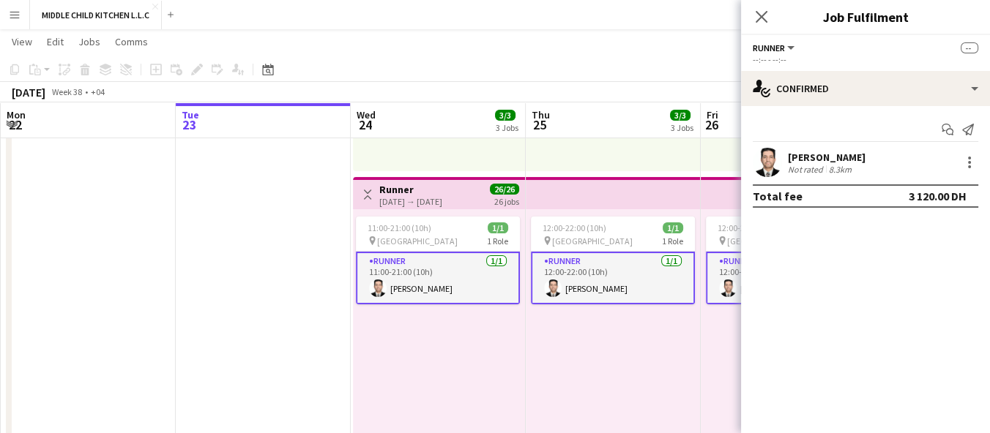
click at [492, 285] on app-card-role "Runner [DATE] 11:00-21:00 (10h) [PERSON_NAME]" at bounding box center [438, 278] width 164 height 53
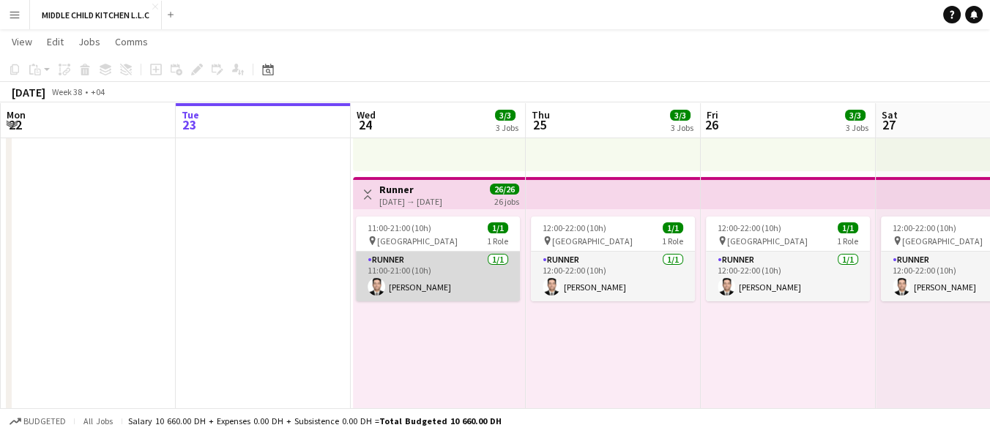
click at [492, 285] on app-card-role "Runner [DATE] 11:00-21:00 (10h) [PERSON_NAME]" at bounding box center [438, 277] width 164 height 50
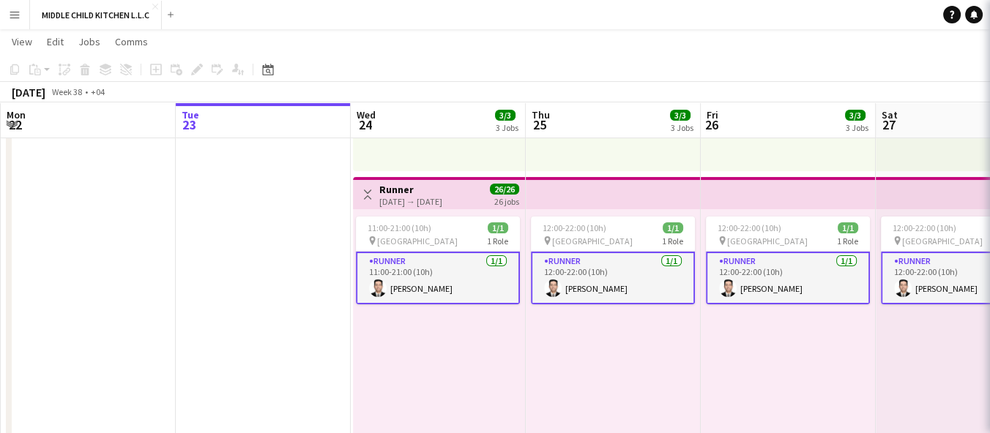
click at [492, 285] on app-card-role "Runner [DATE] 11:00-21:00 (10h) [PERSON_NAME]" at bounding box center [438, 278] width 164 height 53
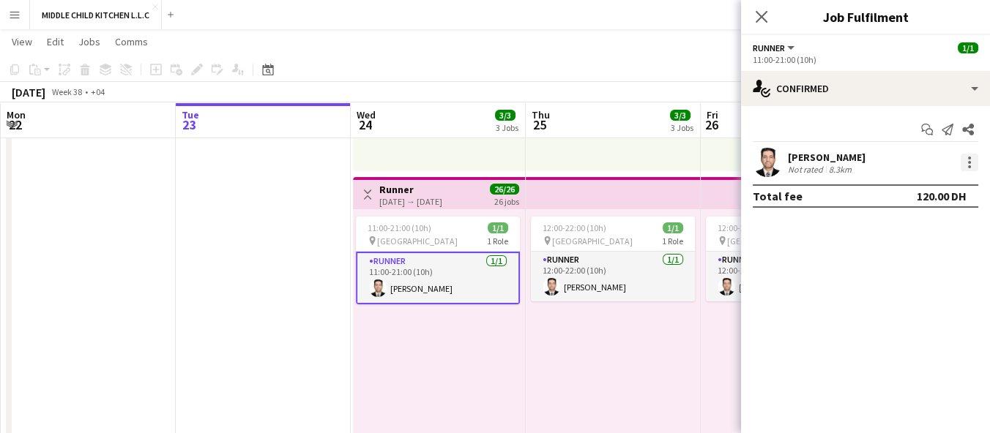
click at [969, 159] on div at bounding box center [969, 158] width 3 height 3
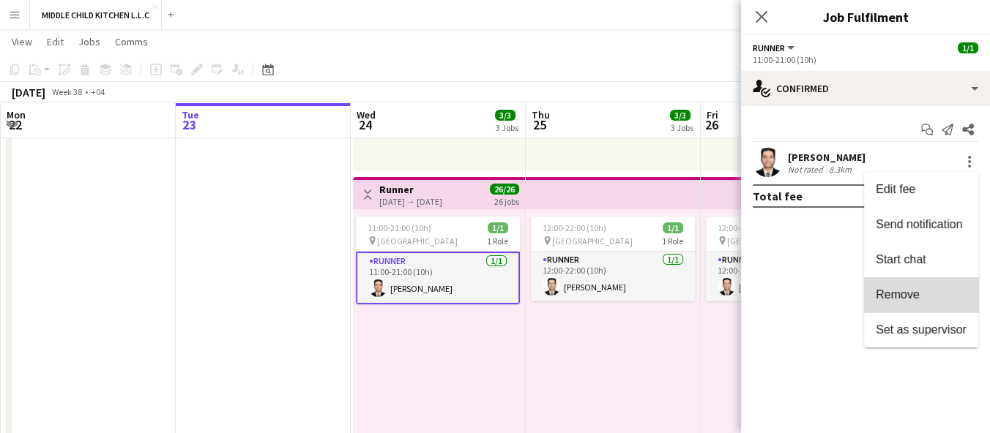
click at [935, 297] on span "Remove" at bounding box center [921, 295] width 91 height 13
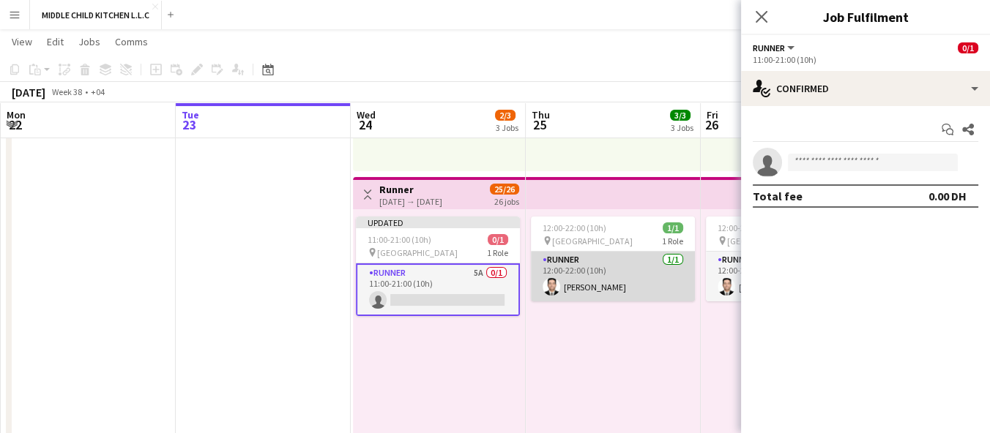
click at [671, 278] on app-card-role "Runner [DATE] 12:00-22:00 (10h) [PERSON_NAME]" at bounding box center [613, 277] width 164 height 50
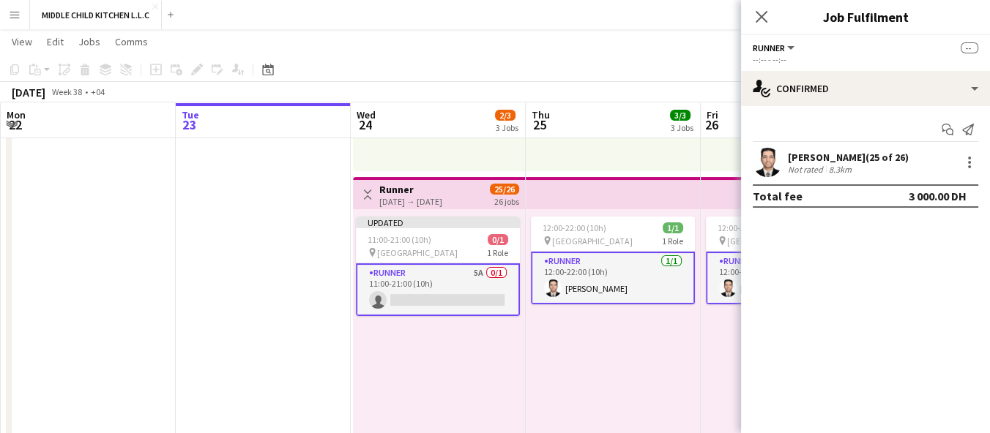
click at [971, 173] on div "[PERSON_NAME] (25 of 26) Not rated 8.3km" at bounding box center [865, 162] width 249 height 29
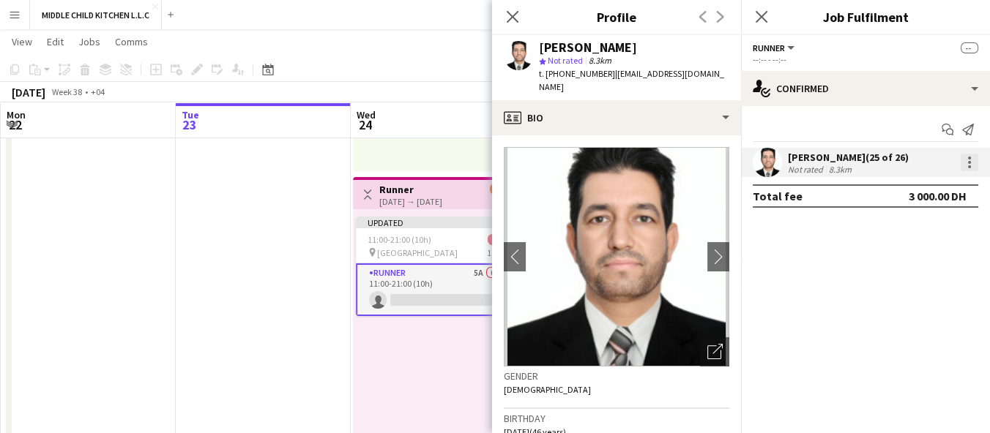
click at [968, 157] on div at bounding box center [969, 158] width 3 height 3
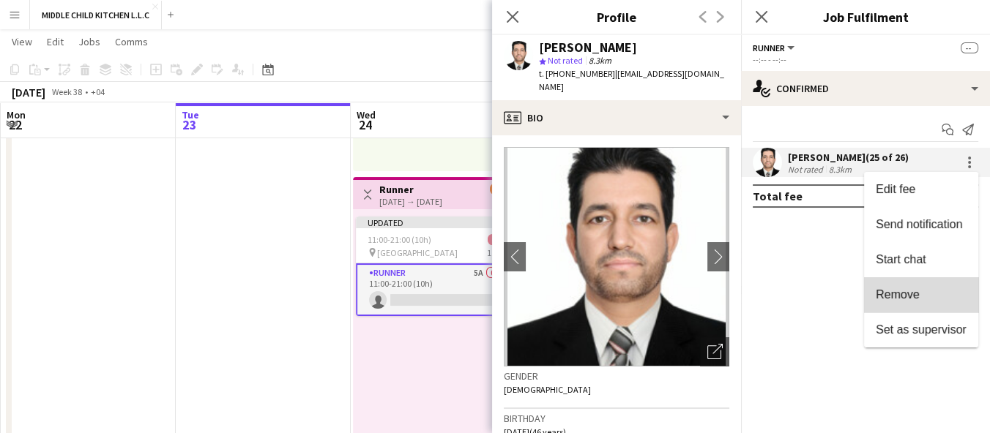
click at [923, 283] on button "Remove" at bounding box center [921, 295] width 114 height 35
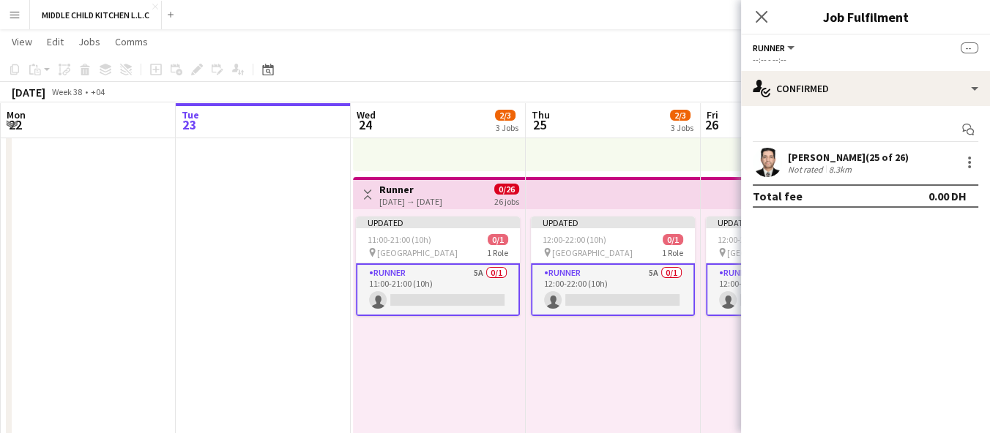
click at [291, 335] on app-date-cell at bounding box center [263, 306] width 175 height 801
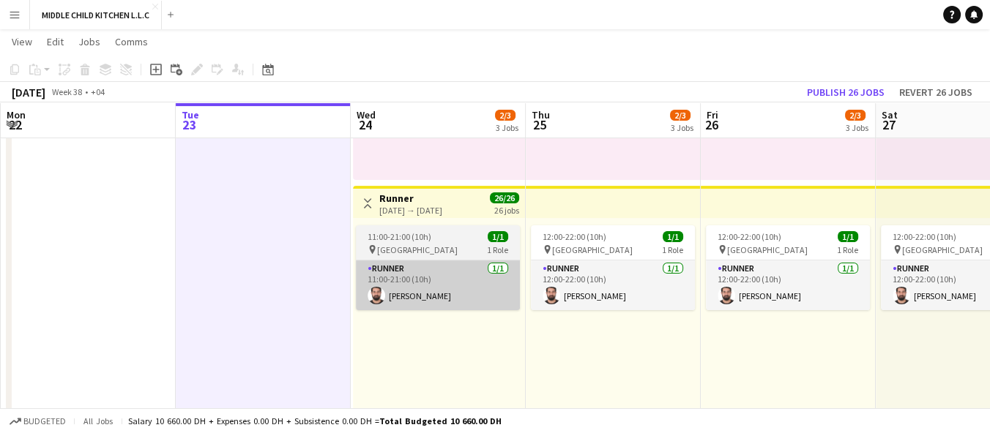
scroll to position [516, 0]
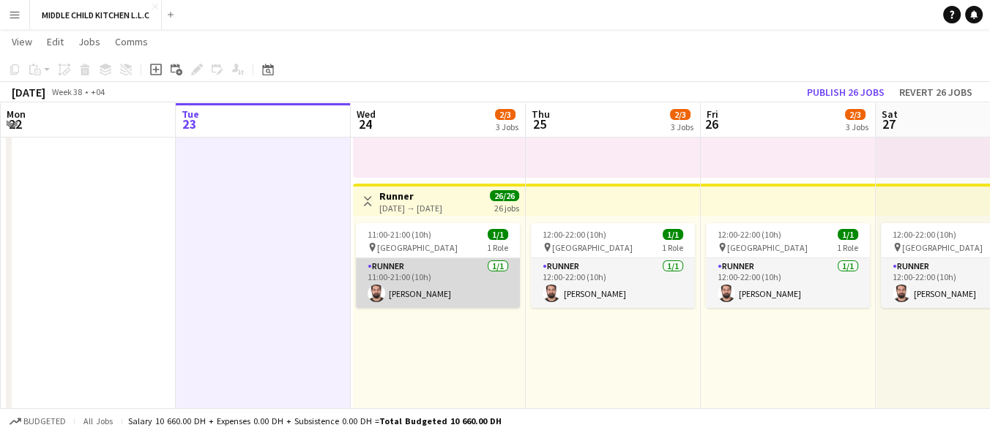
click at [476, 270] on app-card-role "Runner [DATE] 11:00-21:00 (10h) [PERSON_NAME]" at bounding box center [438, 283] width 164 height 50
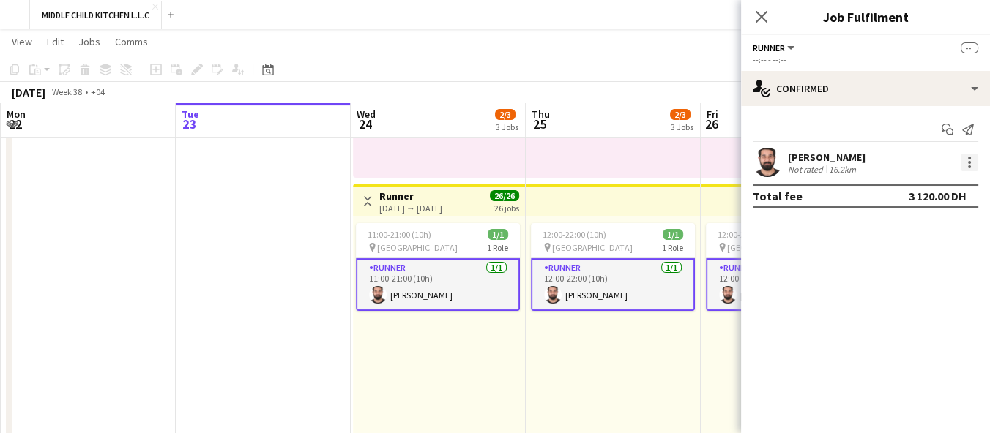
click at [969, 155] on div at bounding box center [970, 163] width 18 height 18
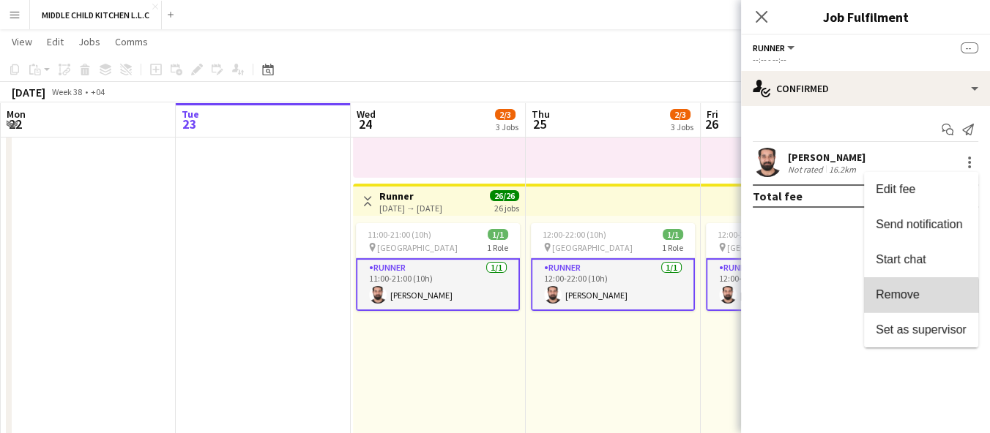
click at [912, 302] on button "Remove" at bounding box center [921, 295] width 114 height 35
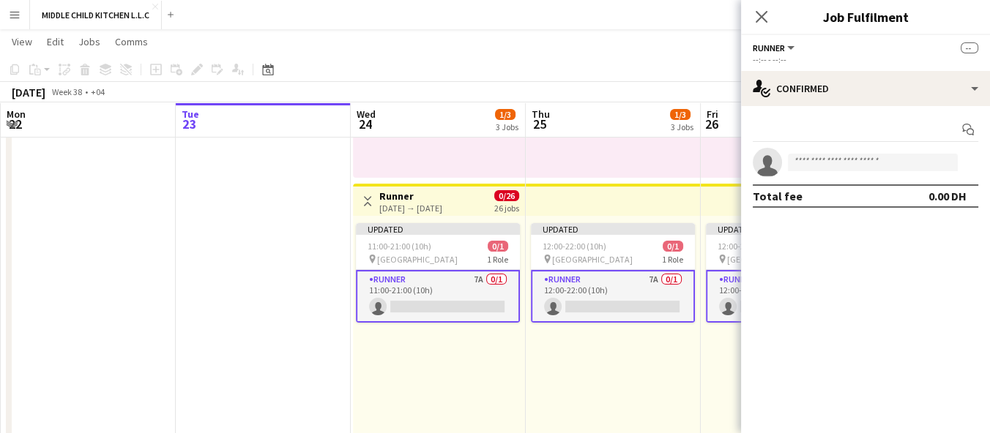
click at [557, 387] on div "Updated 12:00-22:00 (10h) 0/1 pin Al Serkal Avenue 1 Role Runner 7A 0/1 12:00-2…" at bounding box center [613, 329] width 175 height 227
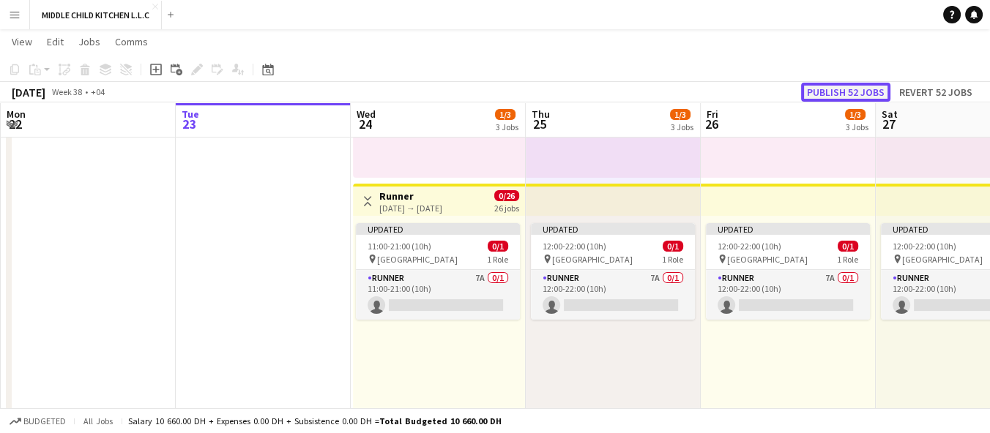
click at [825, 86] on button "Publish 52 jobs" at bounding box center [845, 92] width 89 height 19
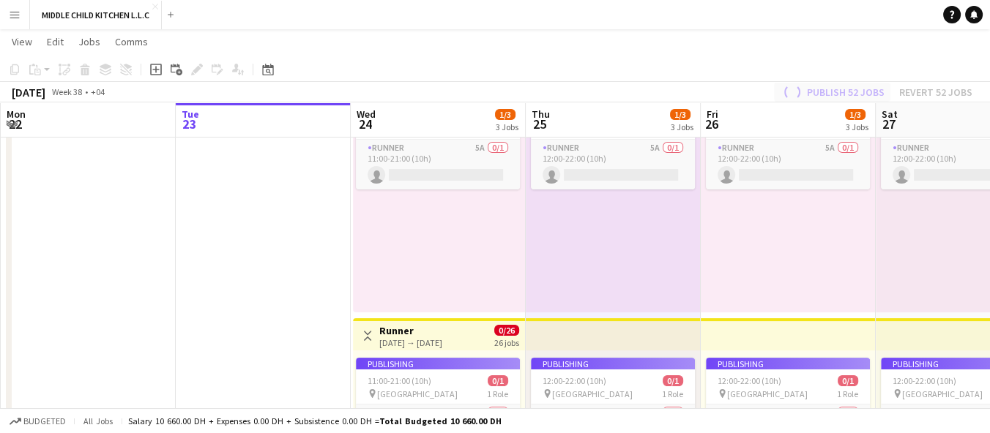
scroll to position [0, 0]
